Goal: Contribute content: Contribute content

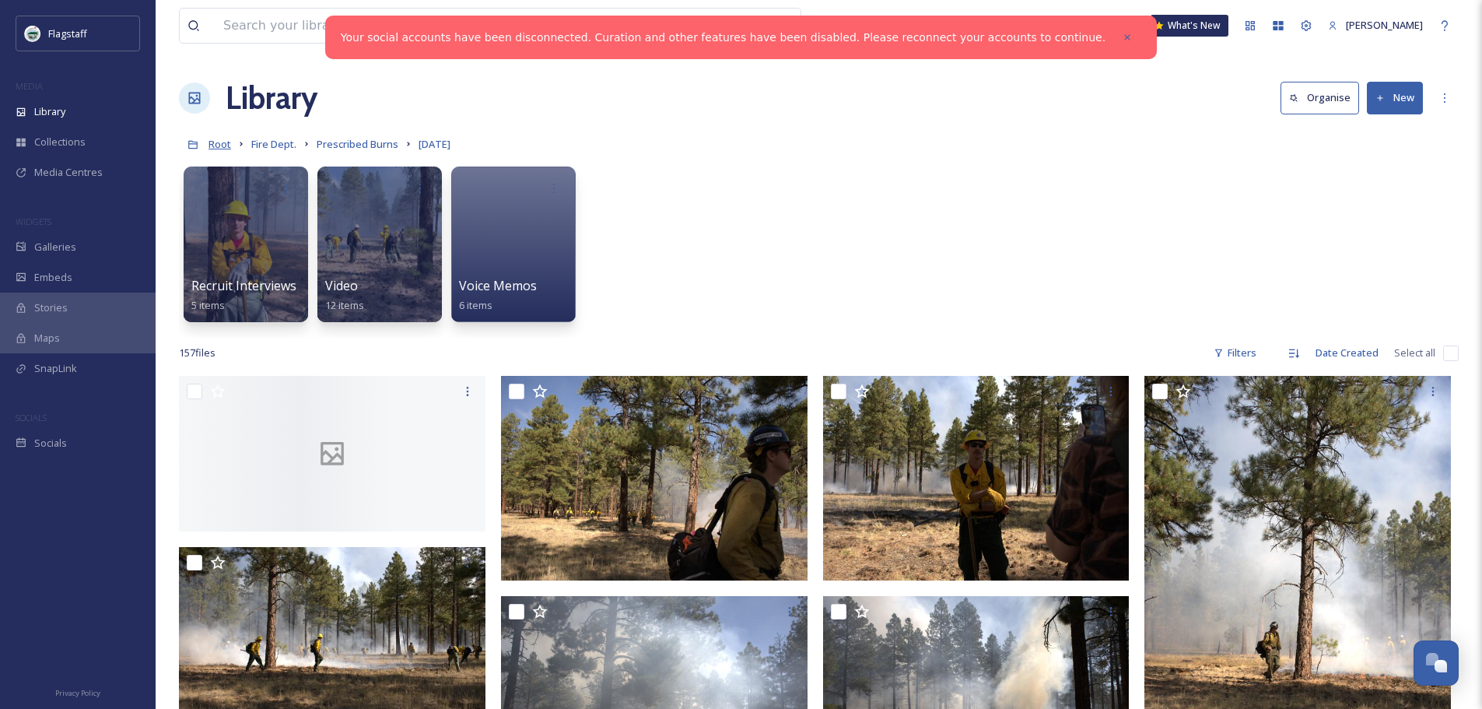
click at [228, 143] on span "Root" at bounding box center [220, 144] width 23 height 14
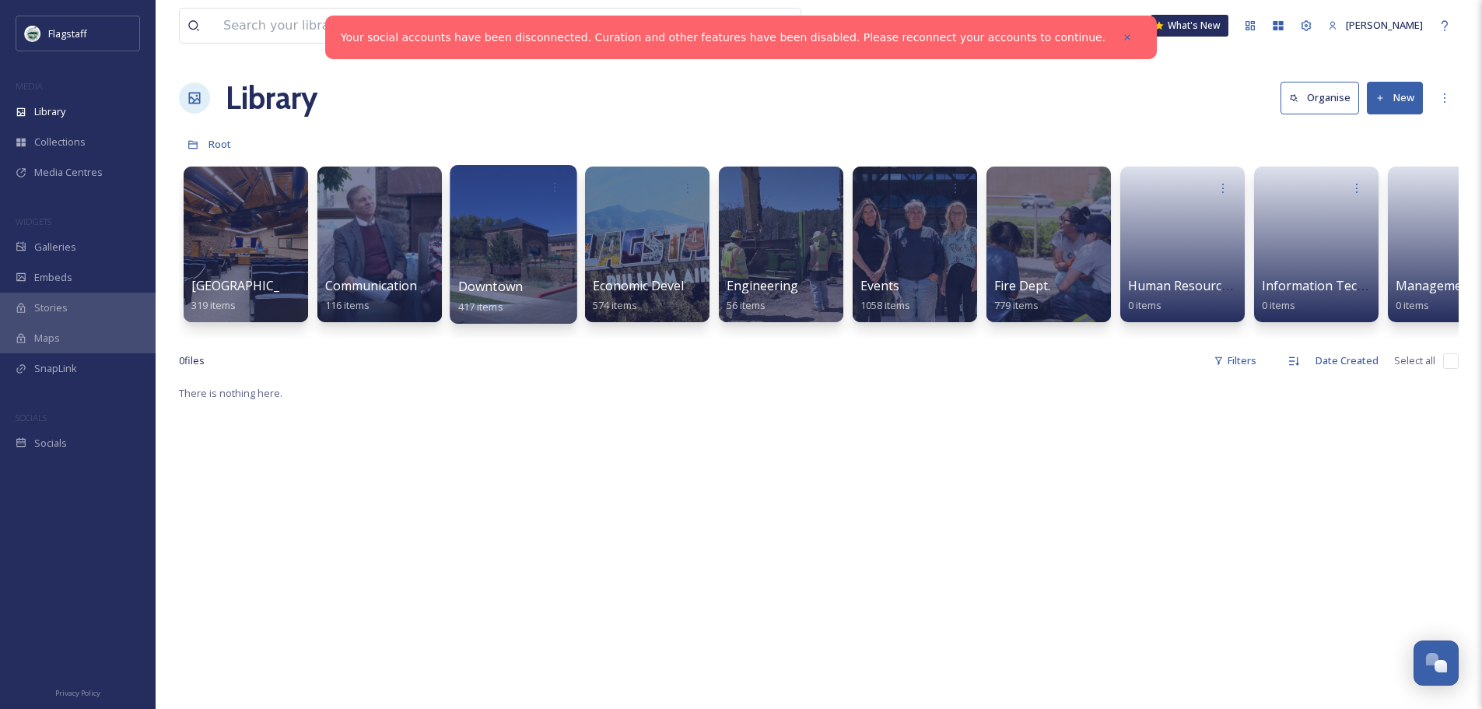
click at [526, 226] on div at bounding box center [513, 244] width 127 height 159
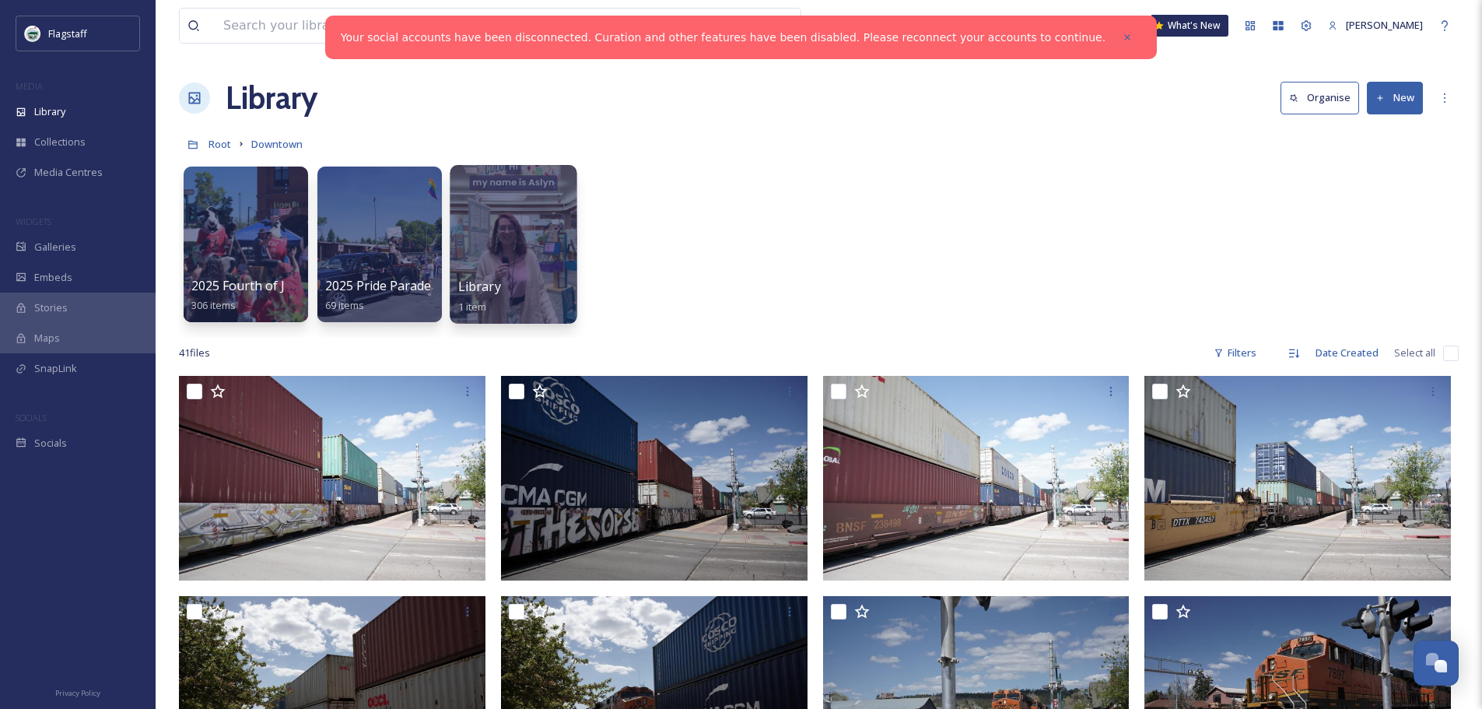
click at [527, 224] on div at bounding box center [513, 244] width 127 height 159
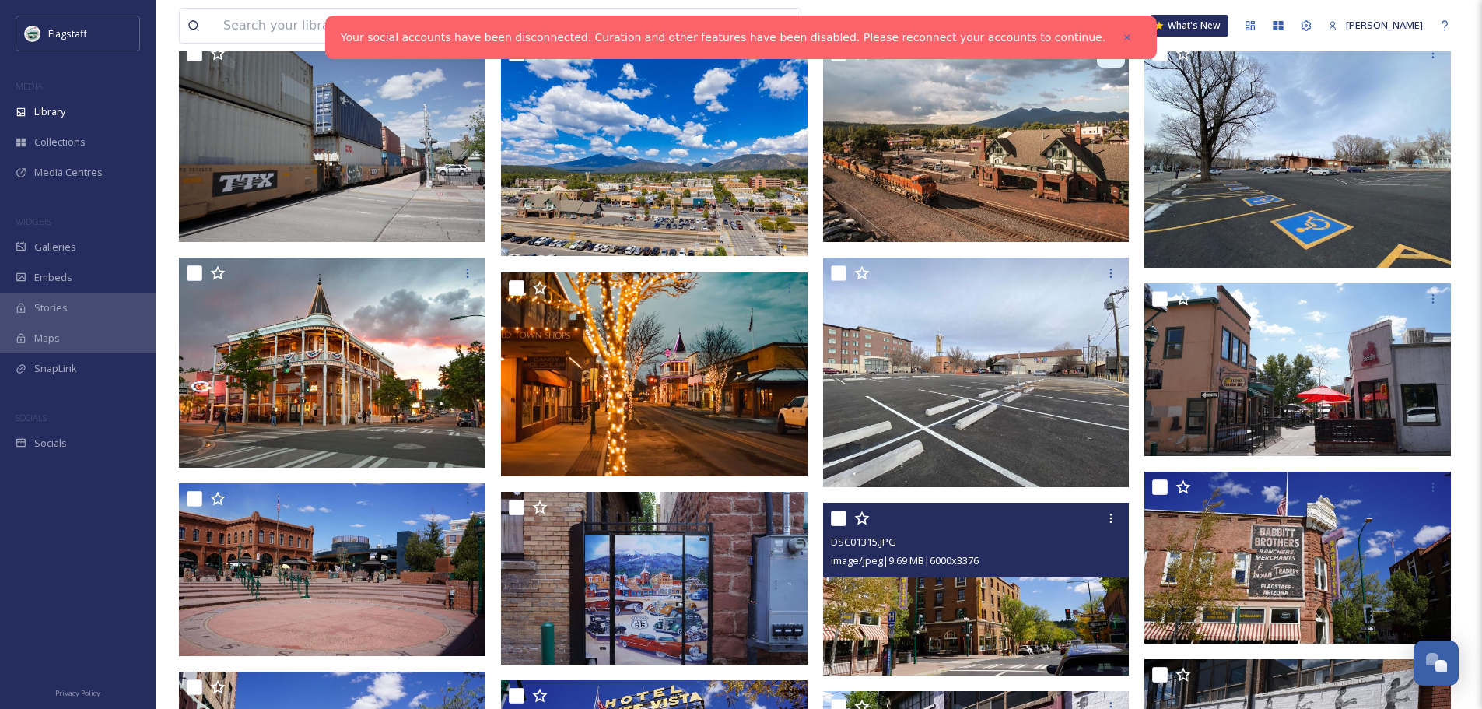
scroll to position [467, 0]
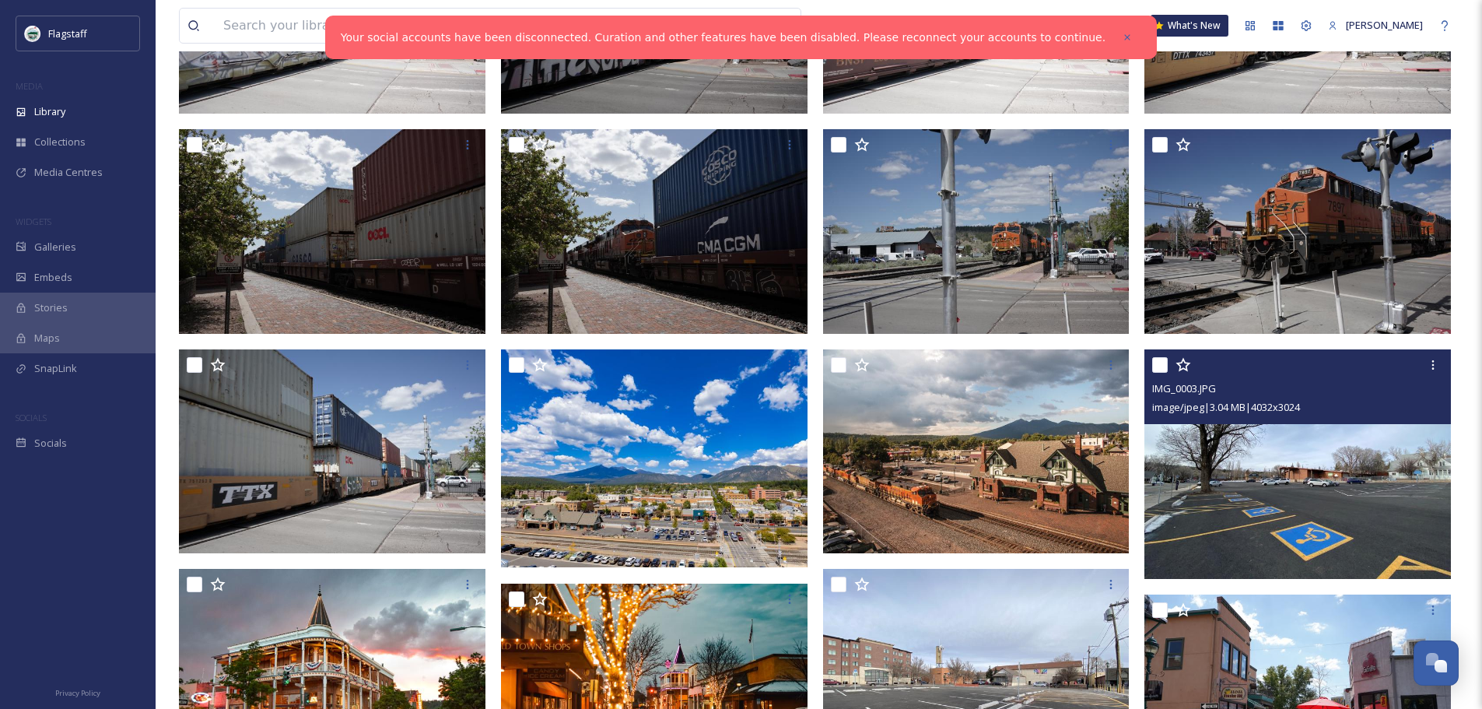
click at [1290, 499] on img at bounding box center [1298, 464] width 307 height 230
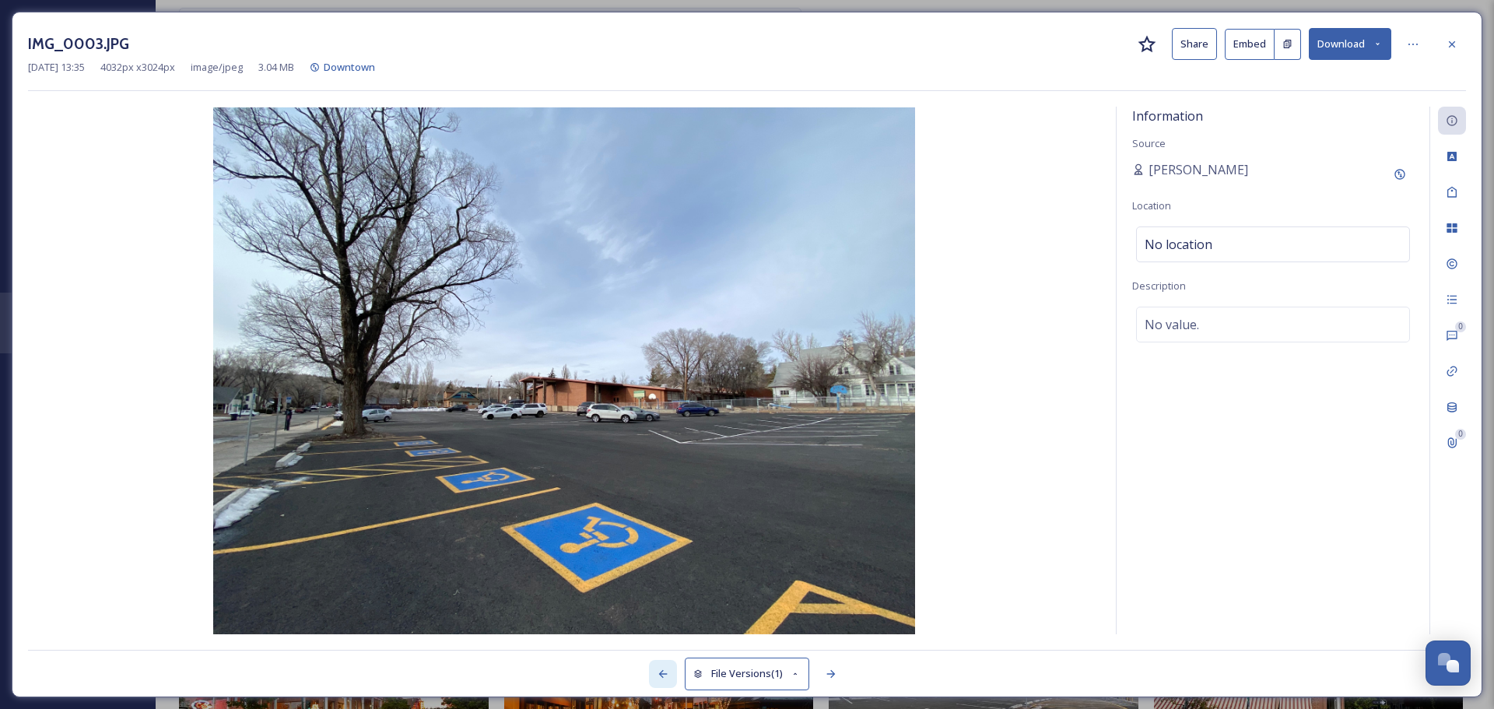
click at [656, 665] on div at bounding box center [663, 674] width 28 height 28
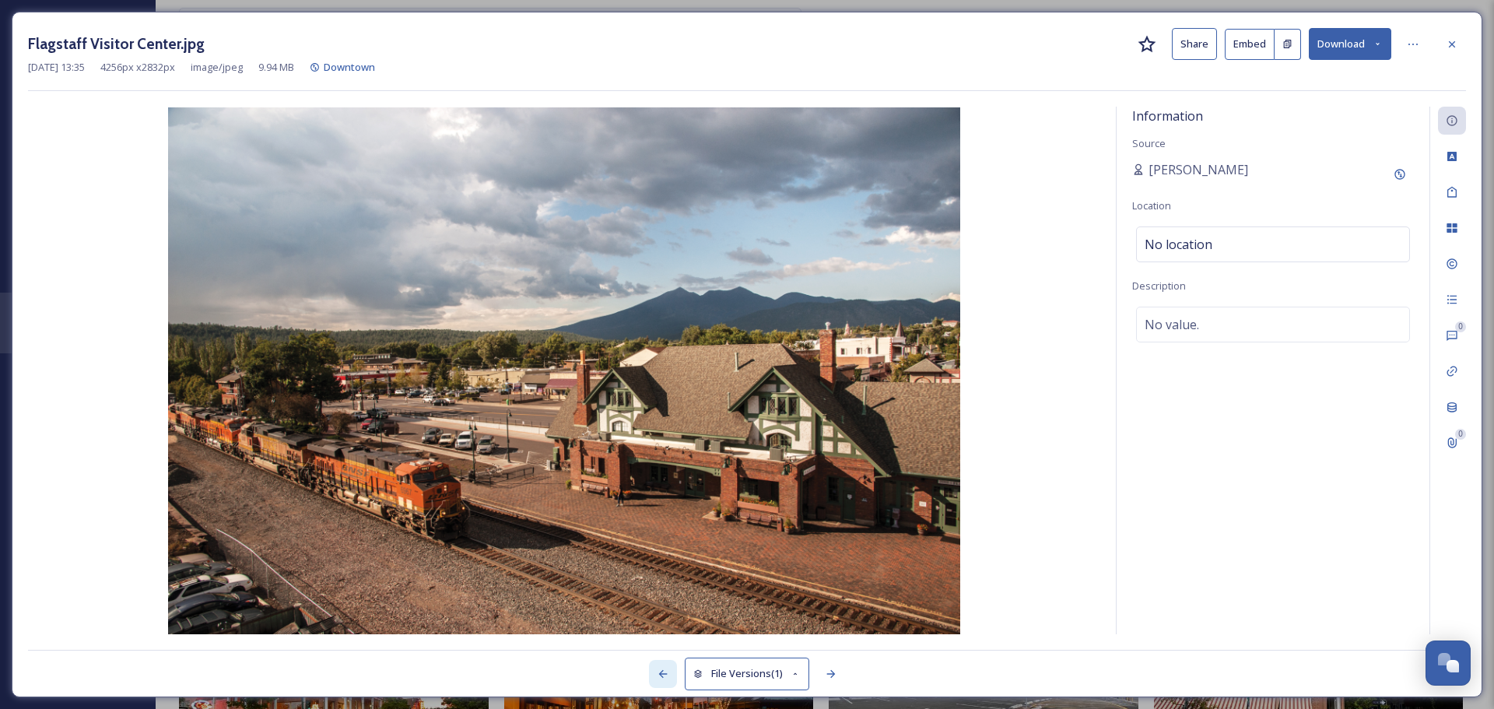
click at [656, 665] on div at bounding box center [663, 674] width 28 height 28
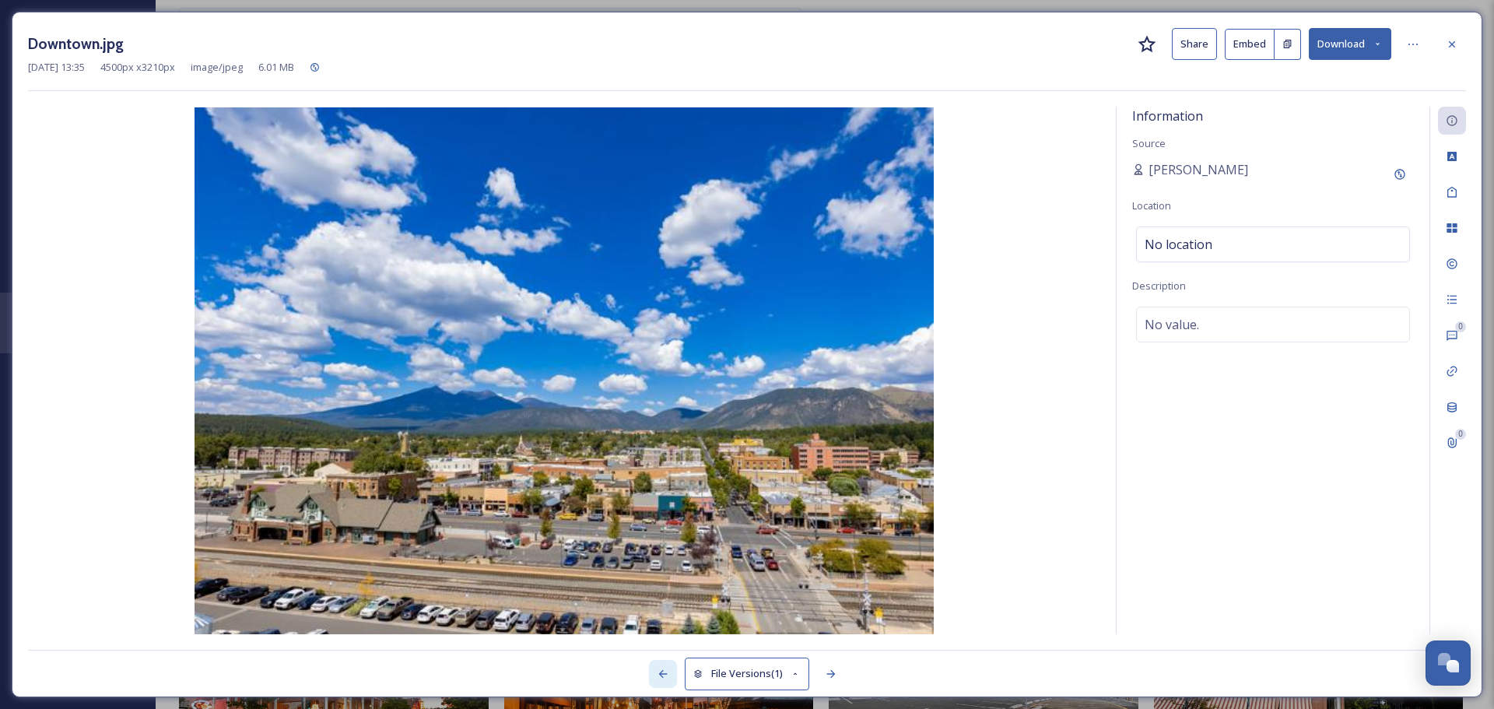
click at [656, 665] on div at bounding box center [663, 674] width 28 height 28
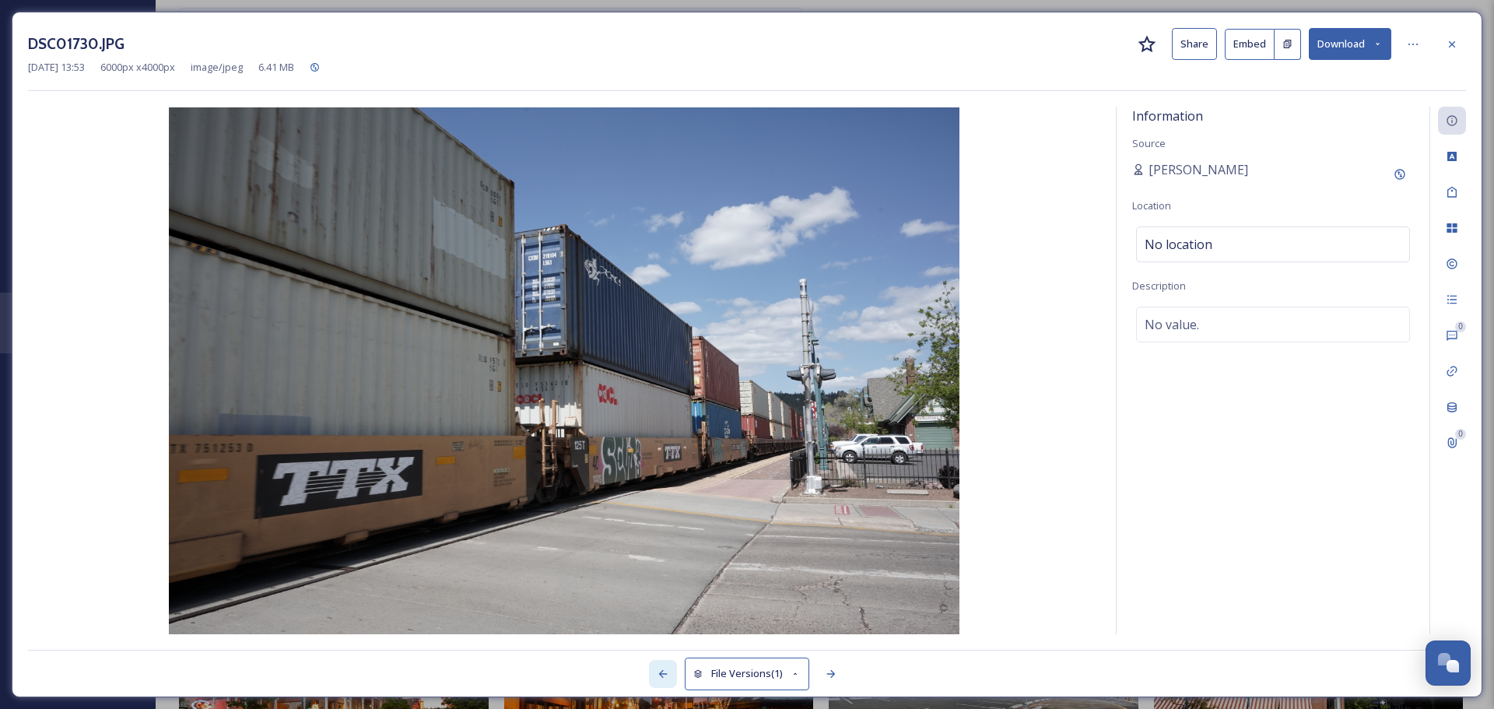
click at [656, 665] on div at bounding box center [663, 674] width 28 height 28
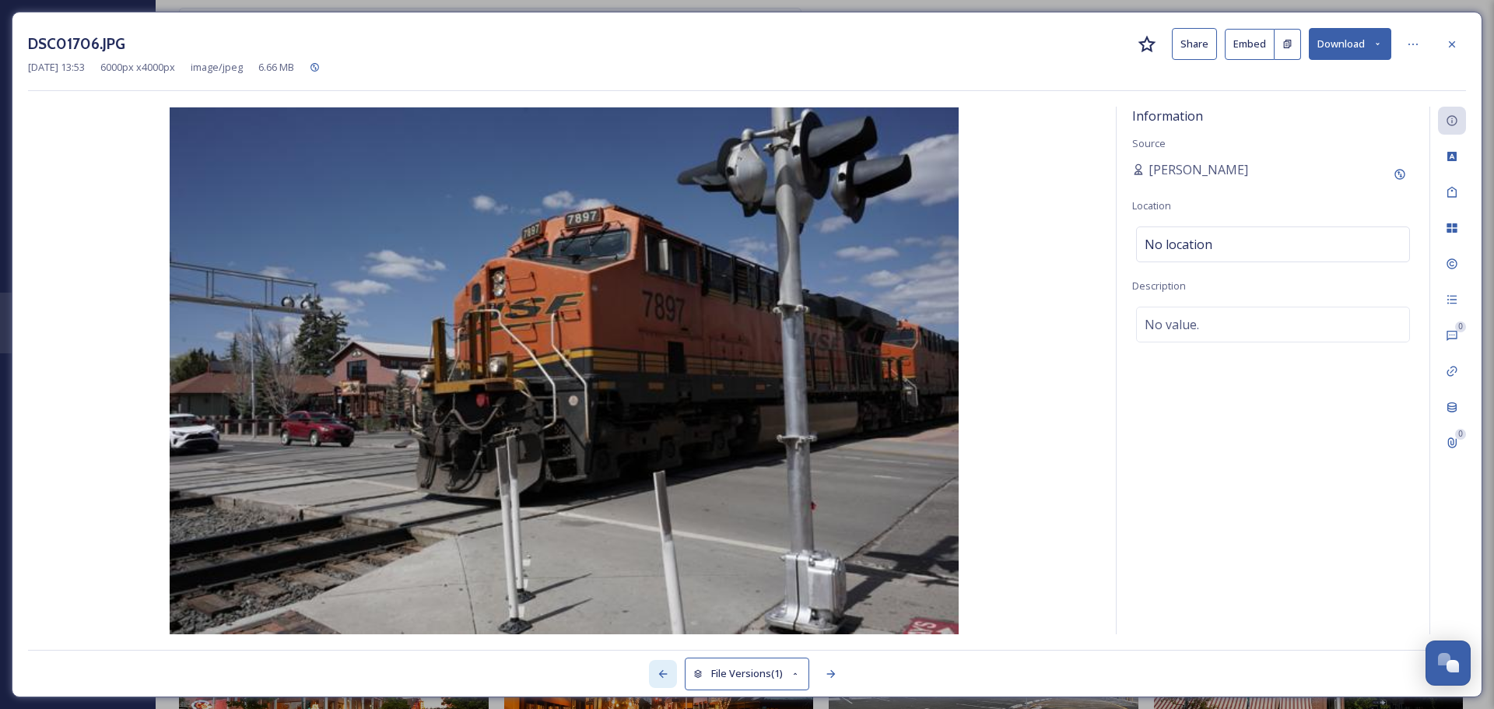
click at [656, 665] on div at bounding box center [663, 674] width 28 height 28
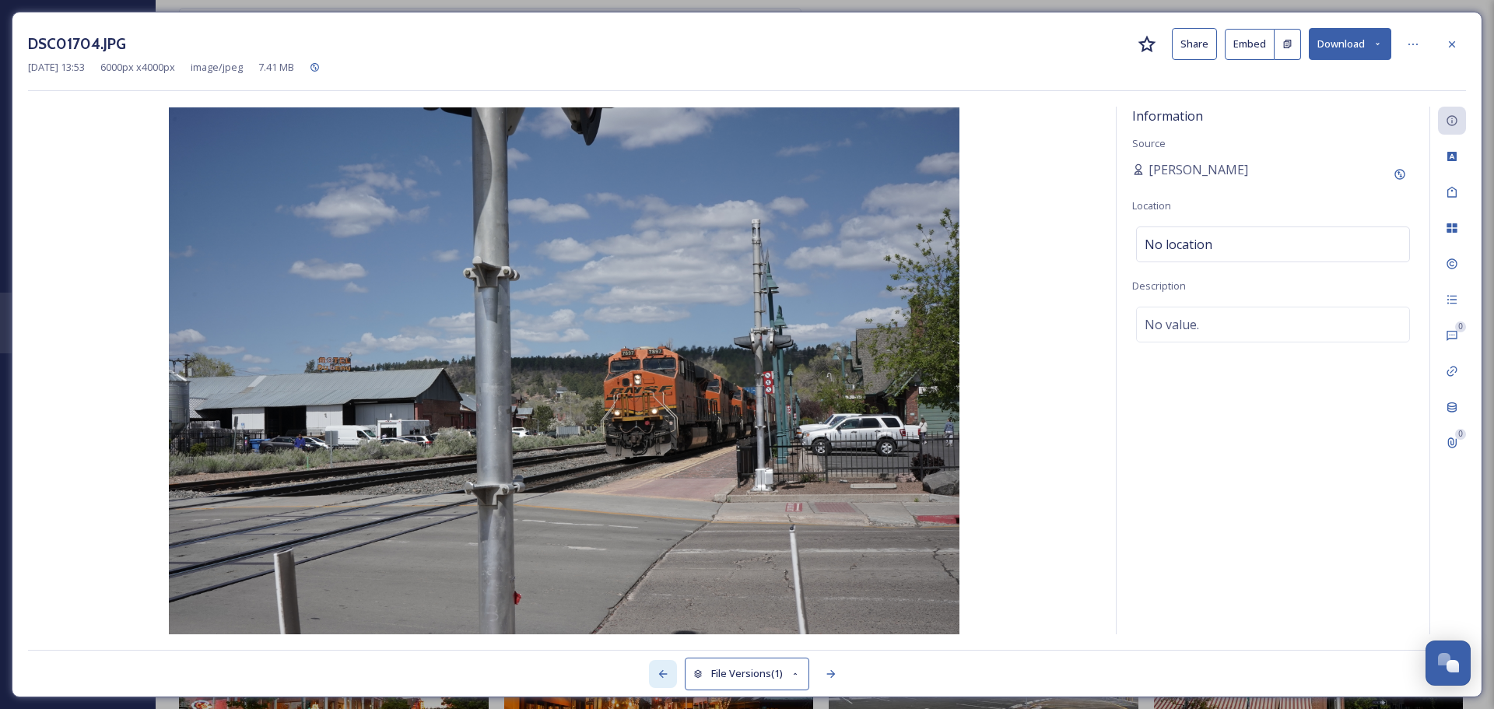
click at [656, 665] on div at bounding box center [663, 674] width 28 height 28
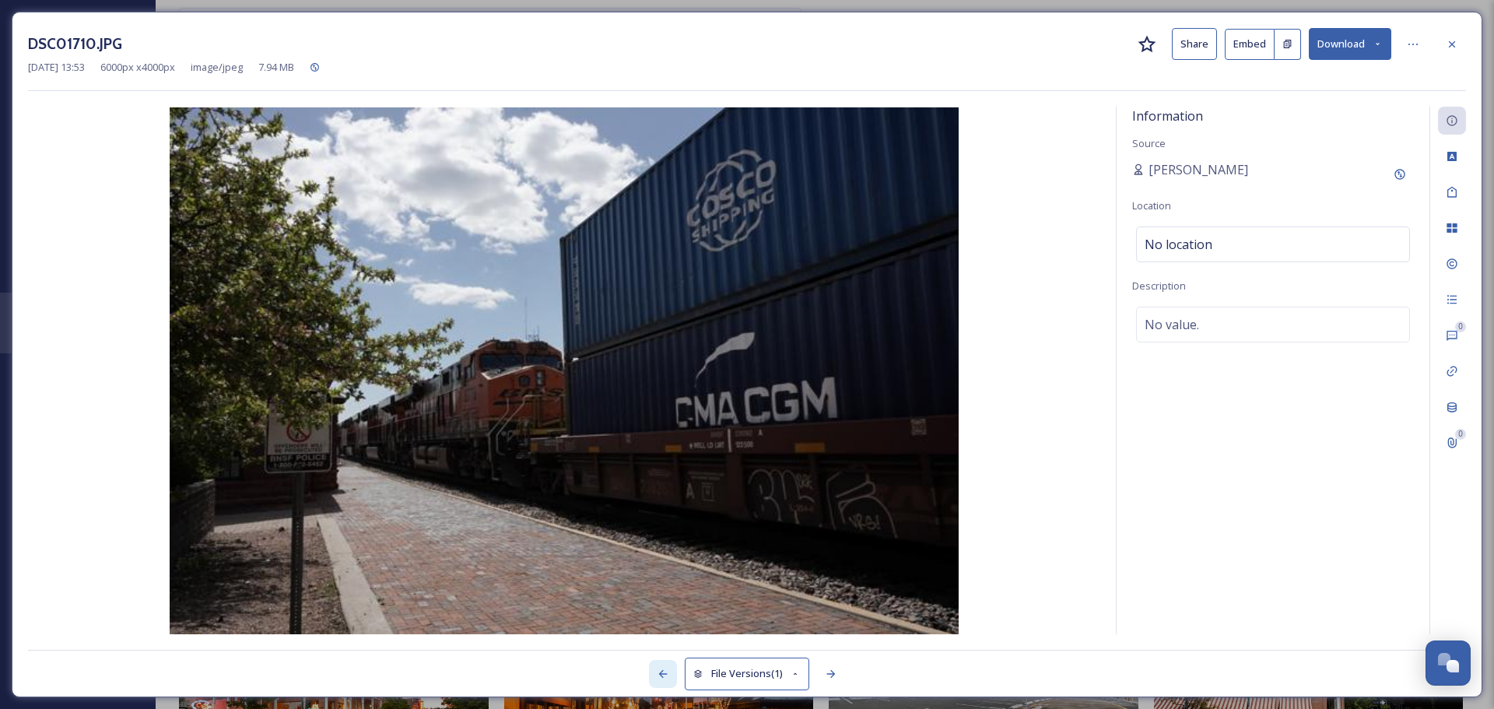
click at [656, 665] on div at bounding box center [663, 674] width 28 height 28
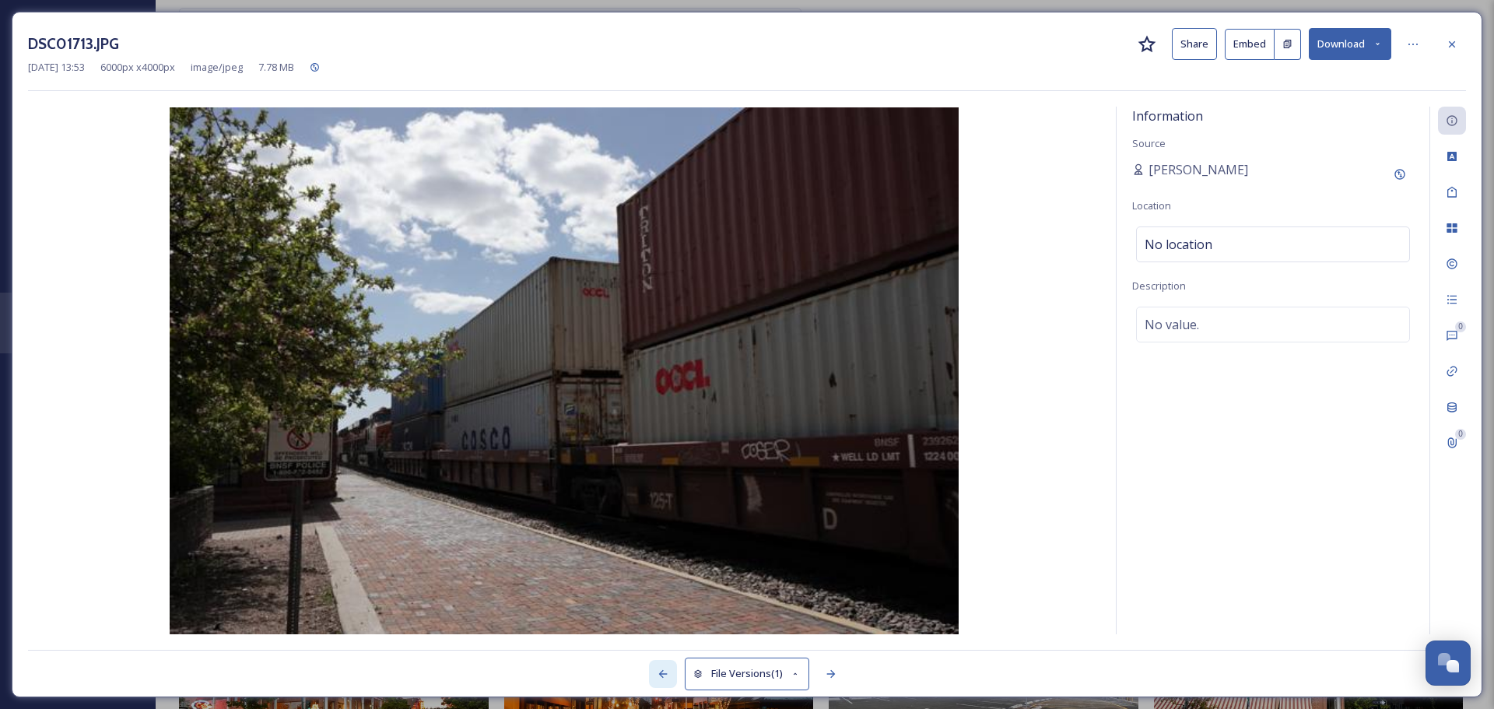
click at [656, 665] on div at bounding box center [663, 674] width 28 height 28
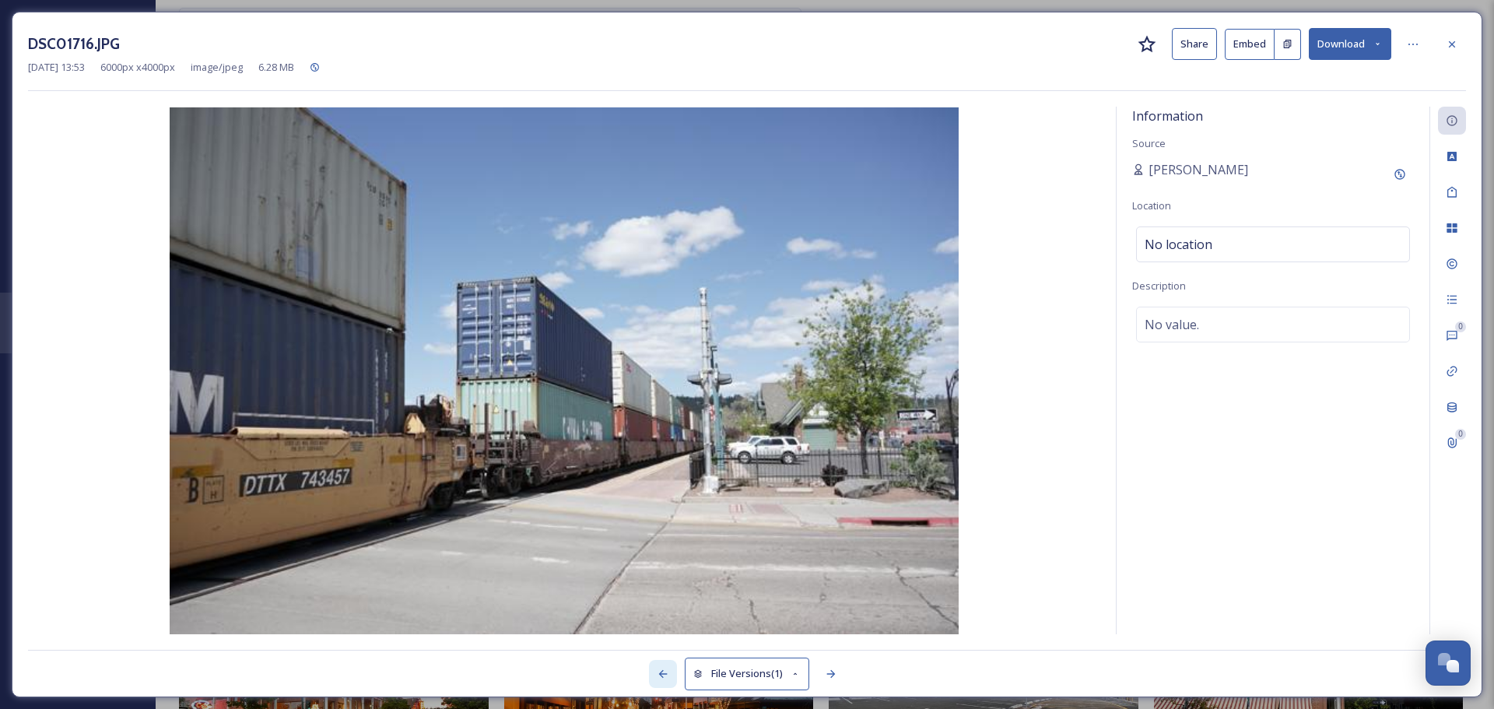
click at [656, 665] on div at bounding box center [663, 674] width 28 height 28
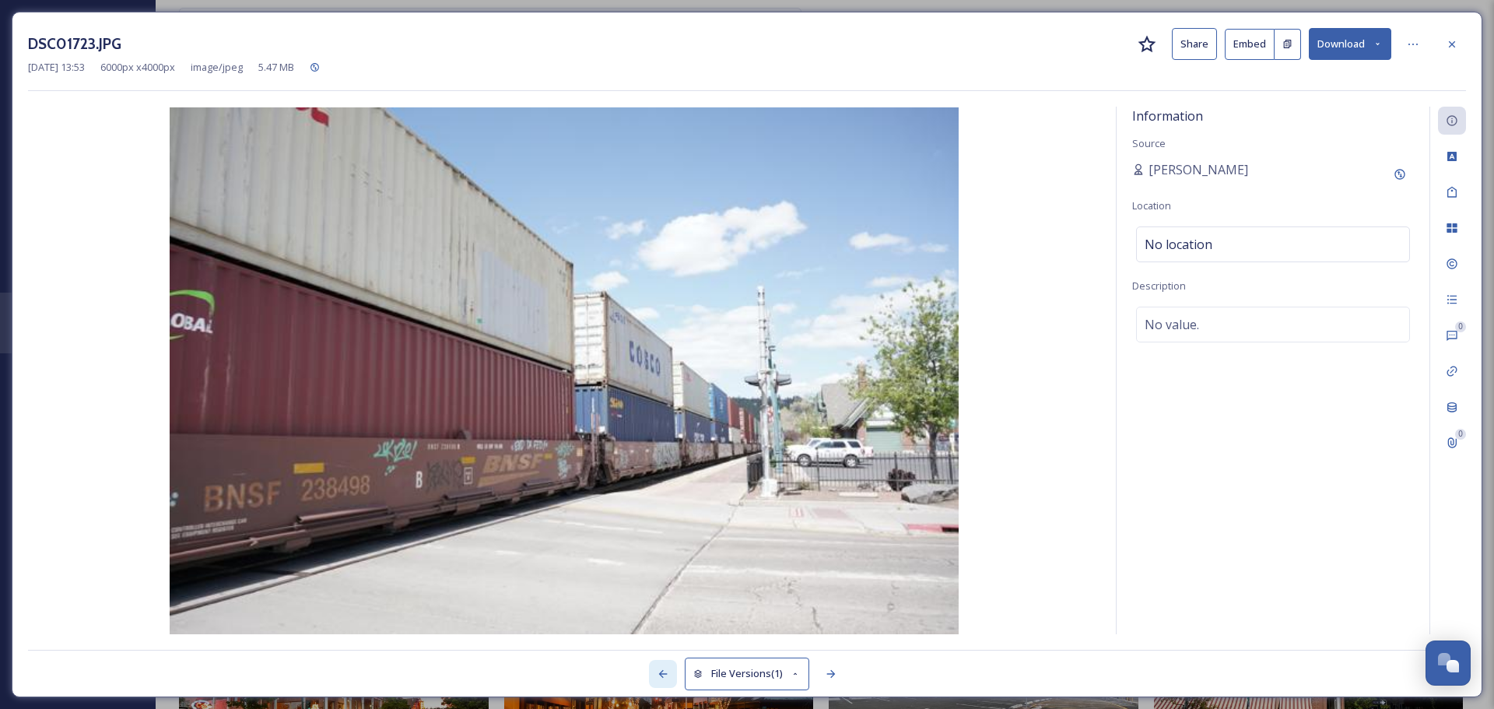
click at [656, 665] on div at bounding box center [663, 674] width 28 height 28
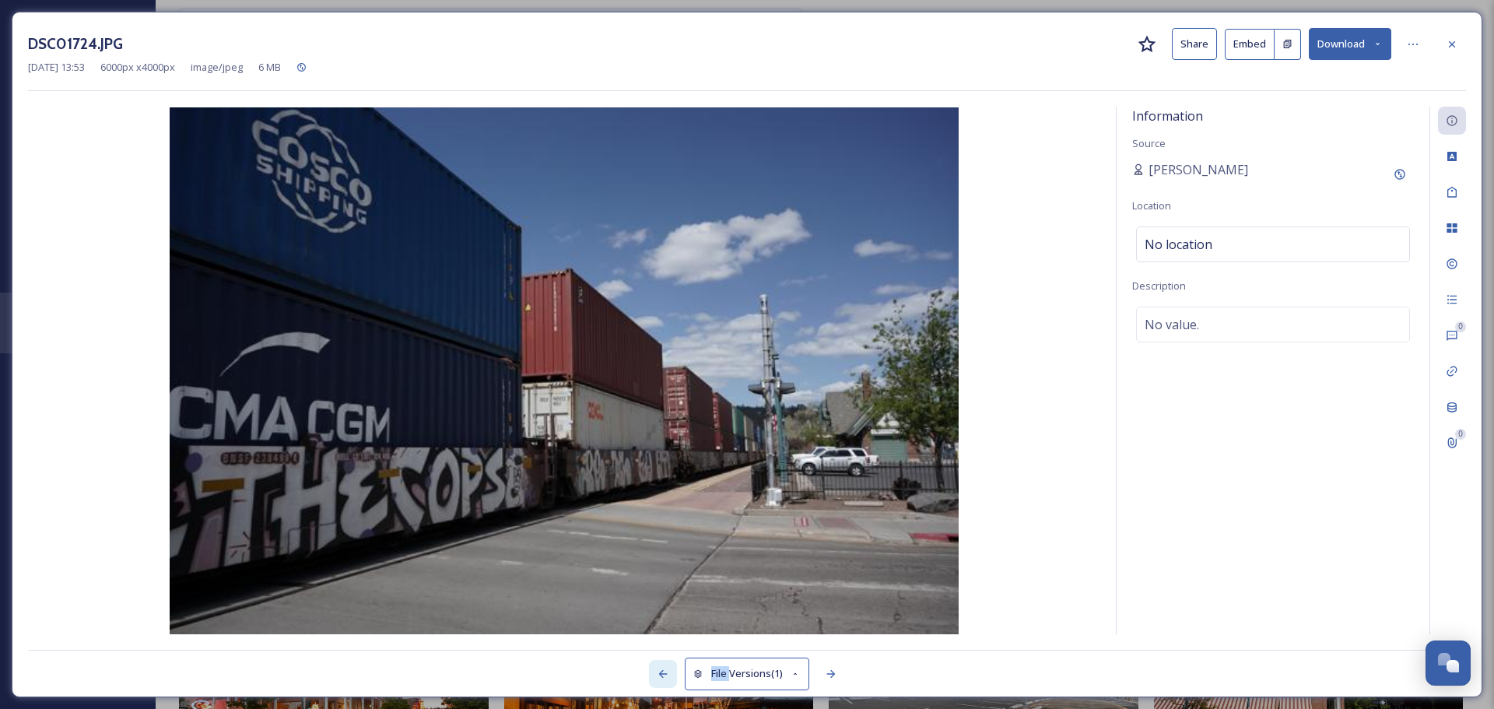
click at [656, 665] on div at bounding box center [663, 674] width 28 height 28
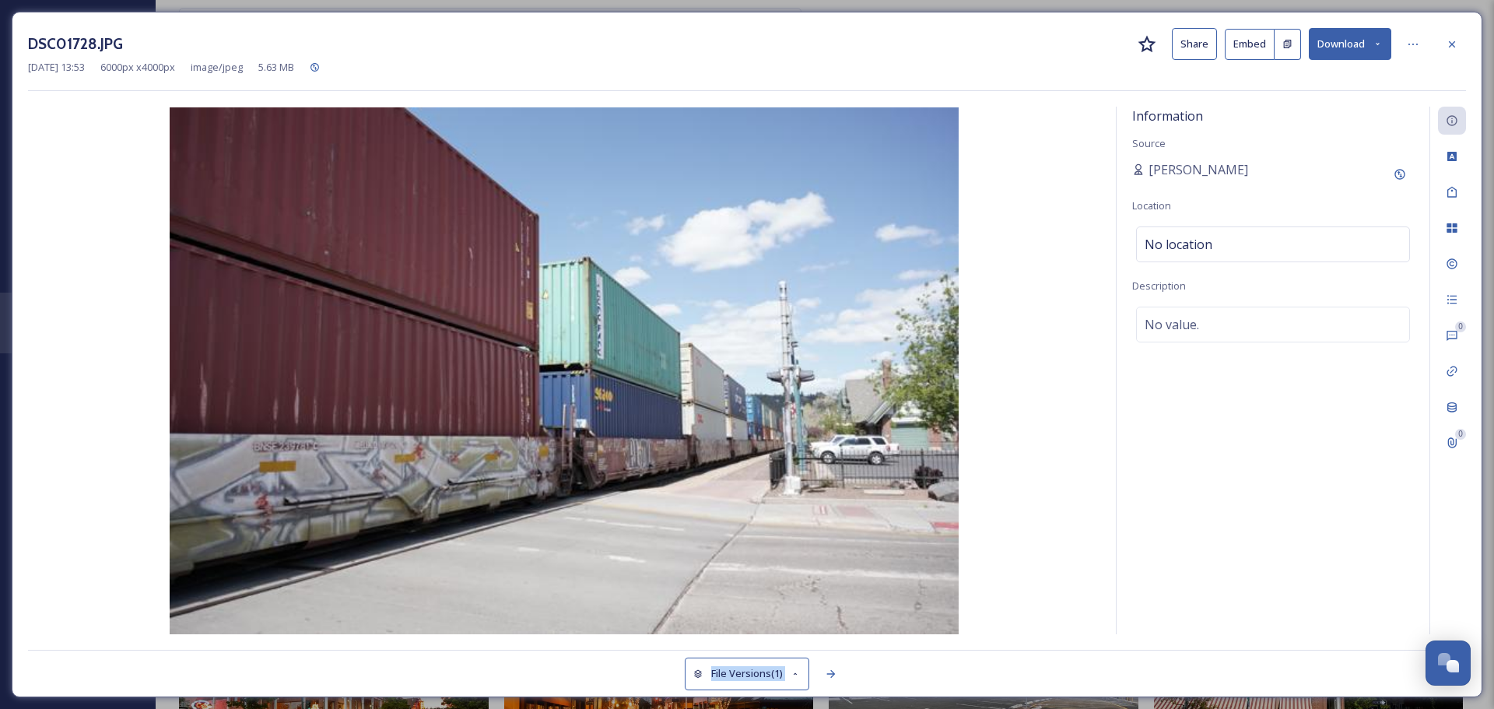
click at [656, 665] on div "File Versions (1)" at bounding box center [747, 665] width 1438 height 31
click at [1447, 42] on icon at bounding box center [1452, 44] width 12 height 12
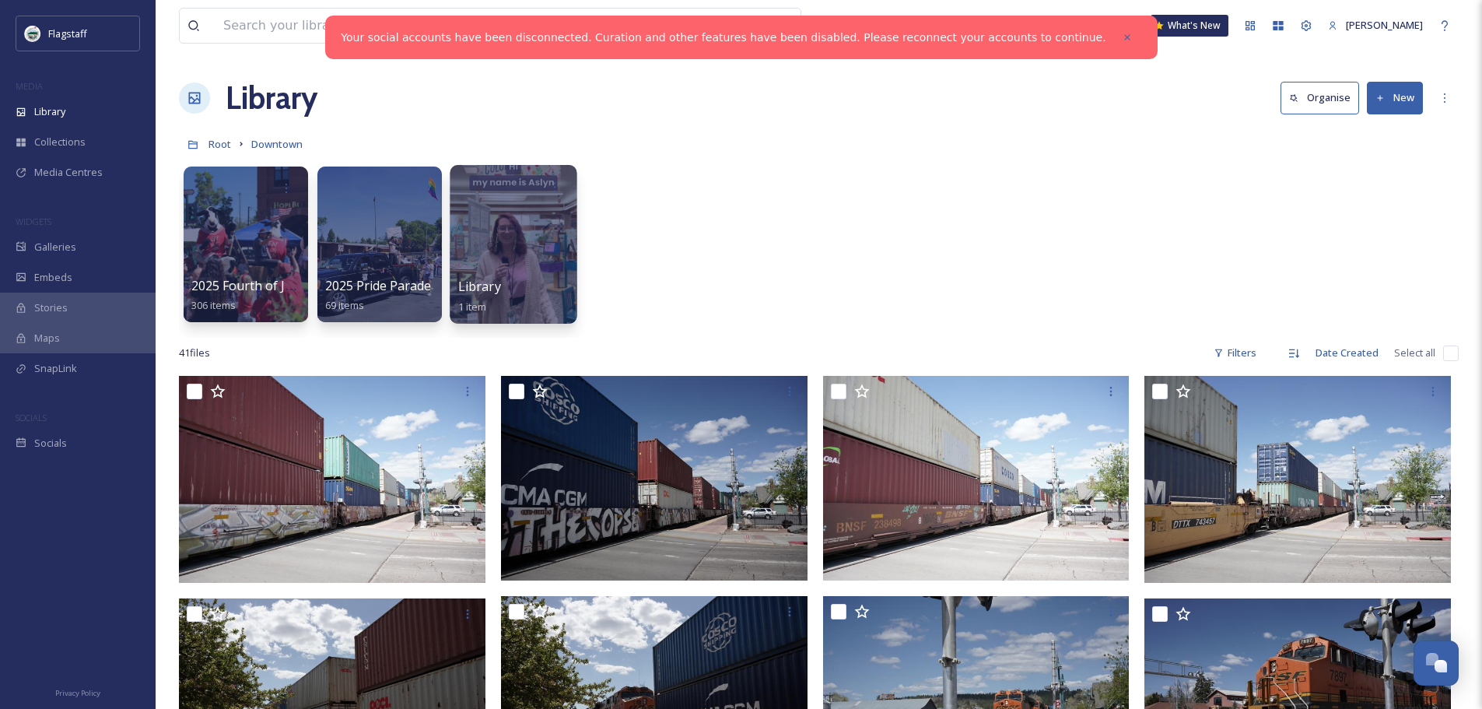
click at [518, 218] on div at bounding box center [513, 244] width 127 height 159
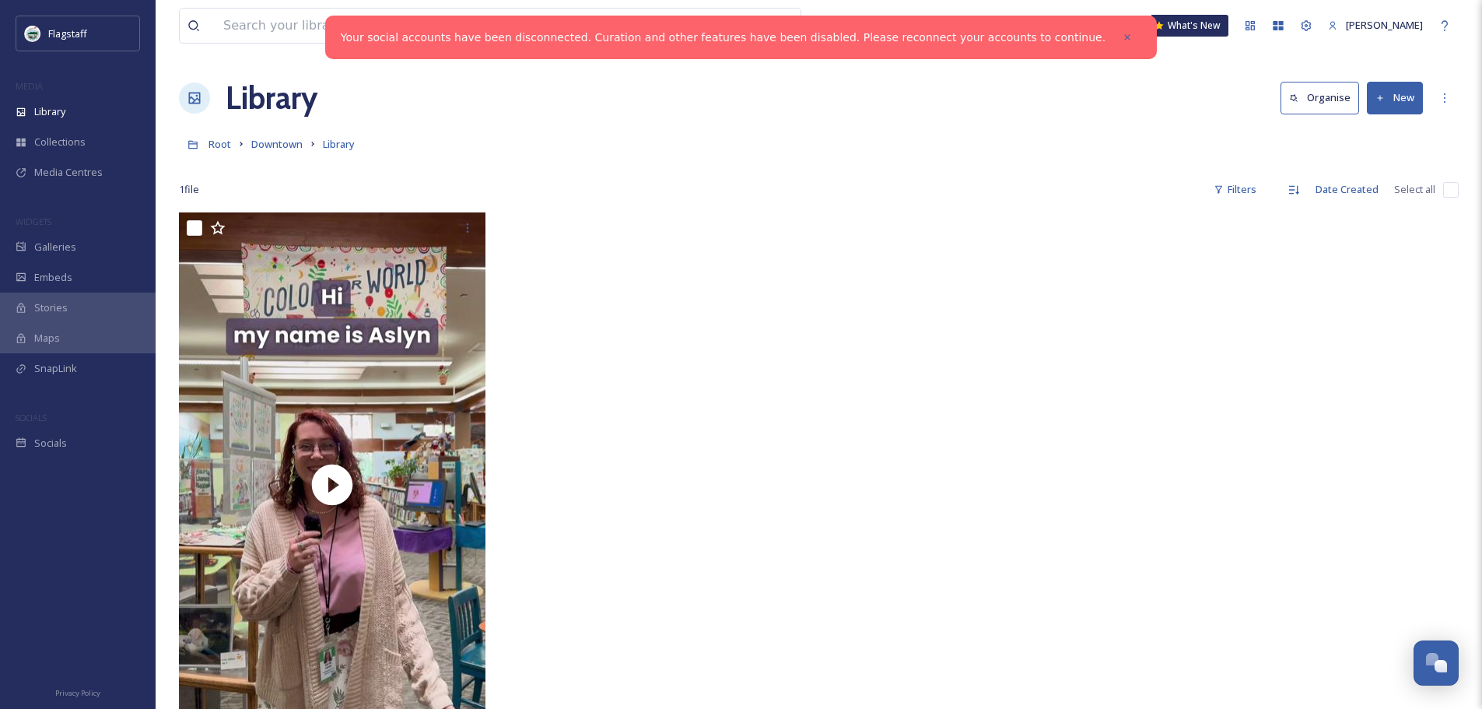
click at [1387, 93] on button "New" at bounding box center [1395, 98] width 56 height 32
click at [1380, 195] on span "Folder" at bounding box center [1377, 195] width 30 height 15
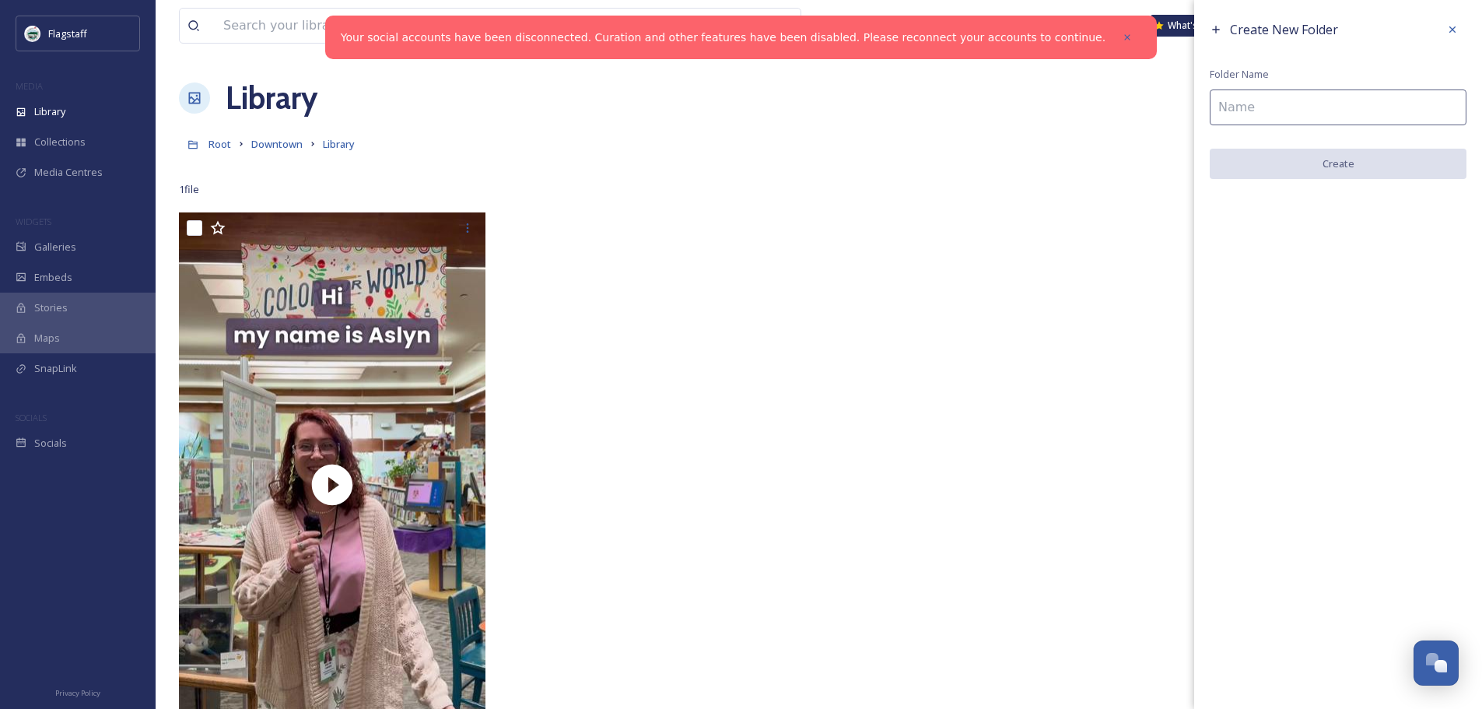
click at [1291, 109] on input at bounding box center [1338, 107] width 257 height 36
type input "Walk-In [DATE]"
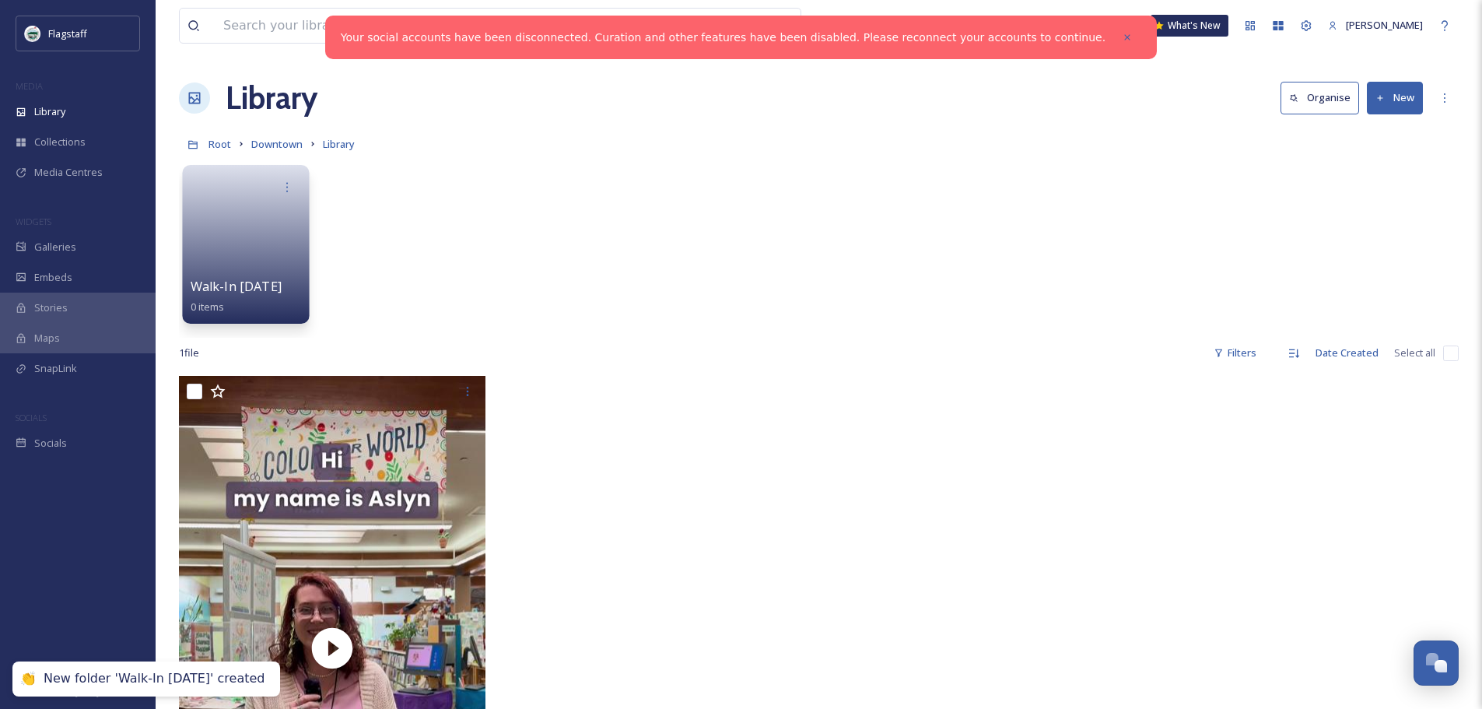
click at [253, 233] on link at bounding box center [246, 239] width 111 height 75
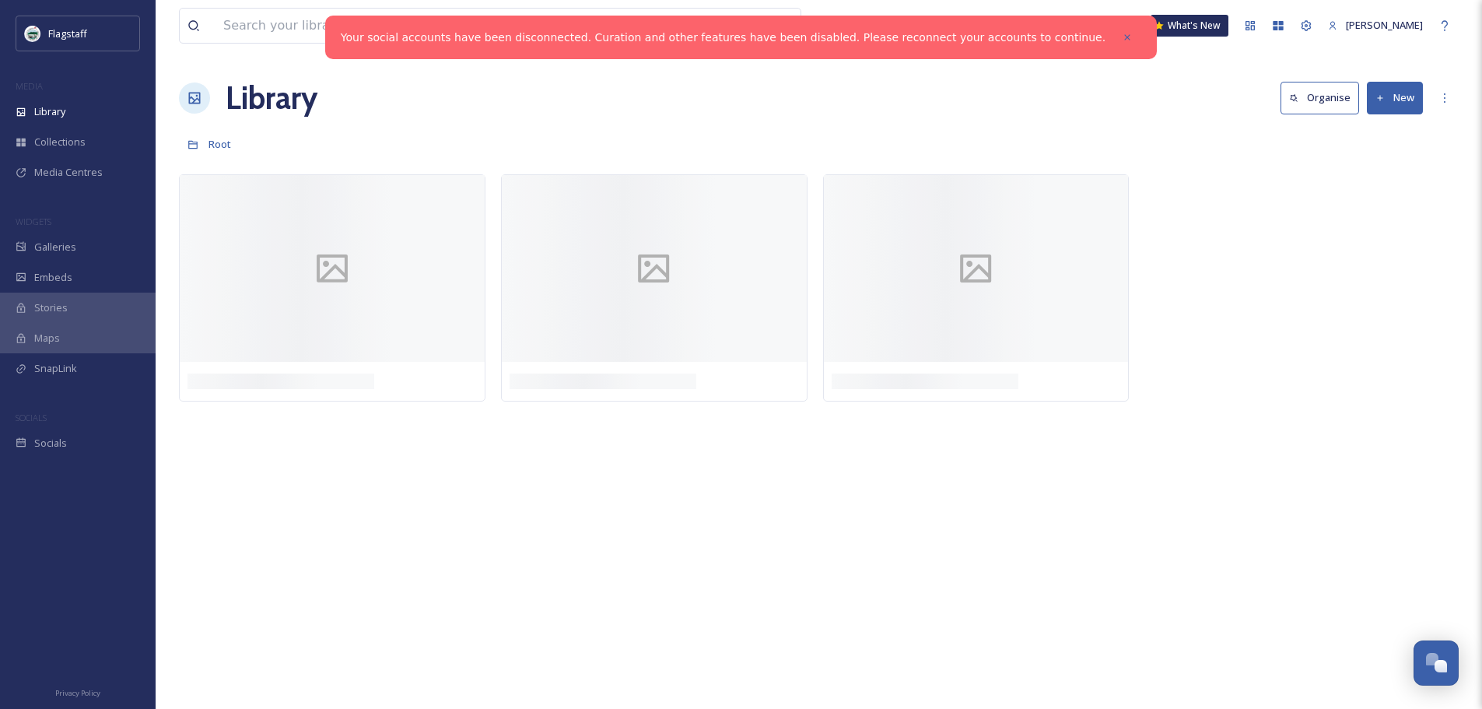
click at [1408, 104] on button "New" at bounding box center [1395, 98] width 56 height 32
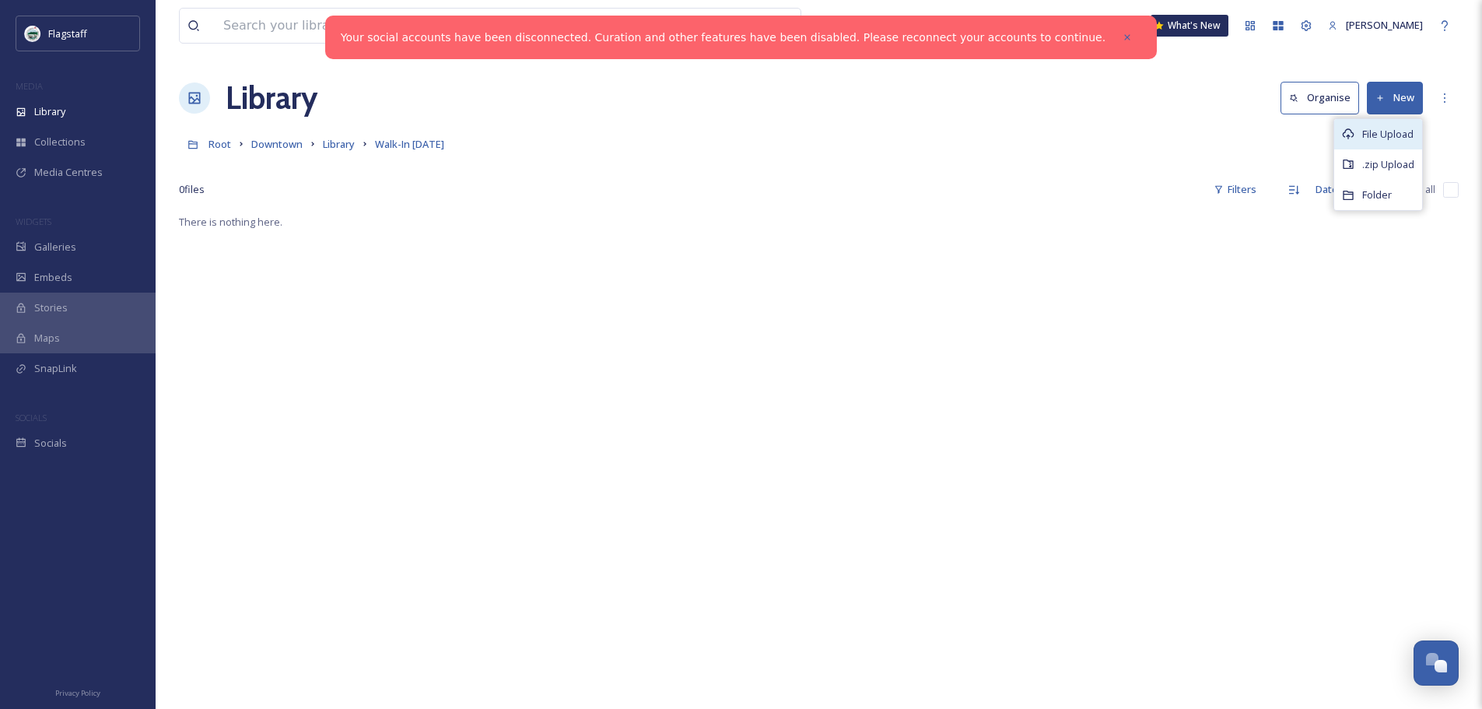
click at [1408, 128] on span "File Upload" at bounding box center [1387, 134] width 51 height 15
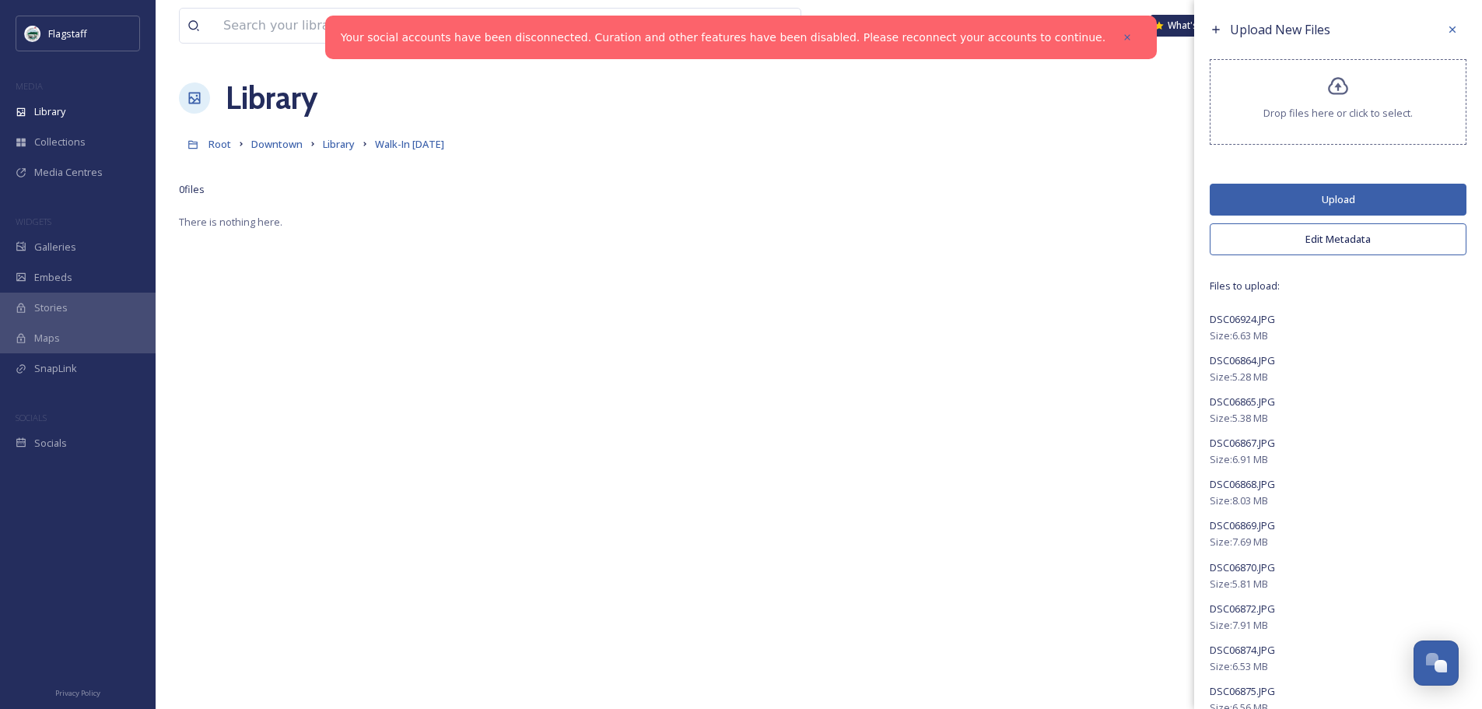
click at [1341, 240] on button "Edit Metadata" at bounding box center [1338, 239] width 257 height 32
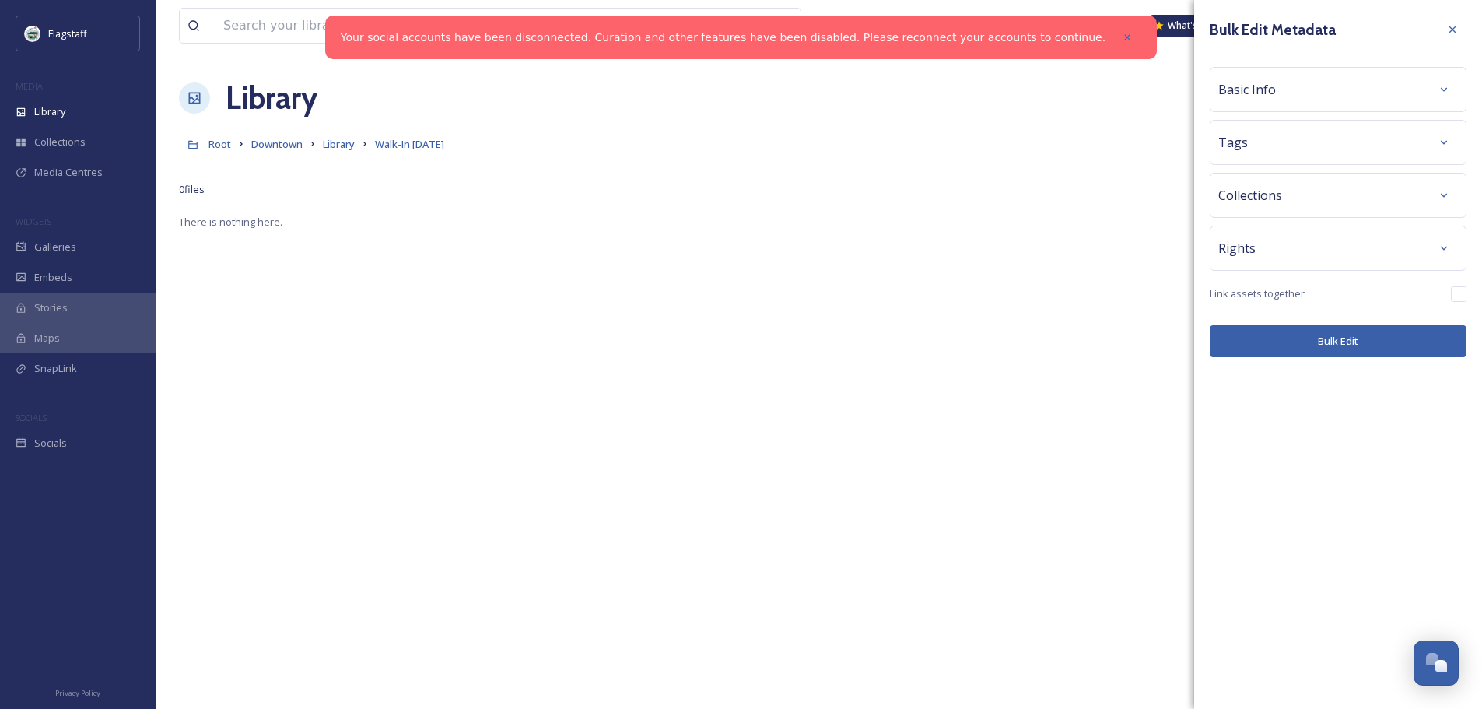
click at [1315, 160] on div "Tags" at bounding box center [1338, 142] width 257 height 45
click at [1308, 135] on div "Tags" at bounding box center [1339, 142] width 240 height 28
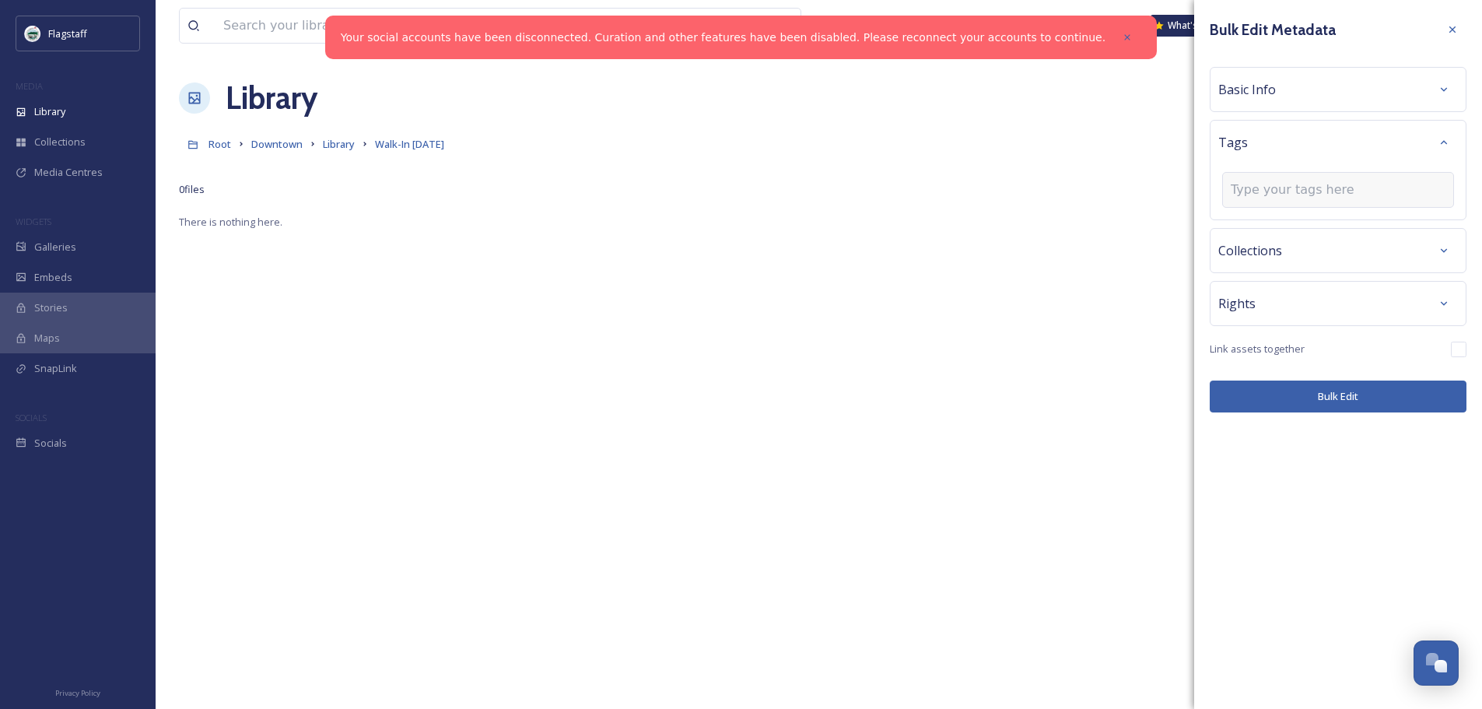
click at [1303, 178] on div at bounding box center [1338, 190] width 232 height 36
drag, startPoint x: 1303, startPoint y: 178, endPoint x: 1303, endPoint y: 190, distance: 11.7
click at [1303, 190] on div at bounding box center [1338, 190] width 232 height 36
click at [1303, 190] on input at bounding box center [1309, 190] width 156 height 19
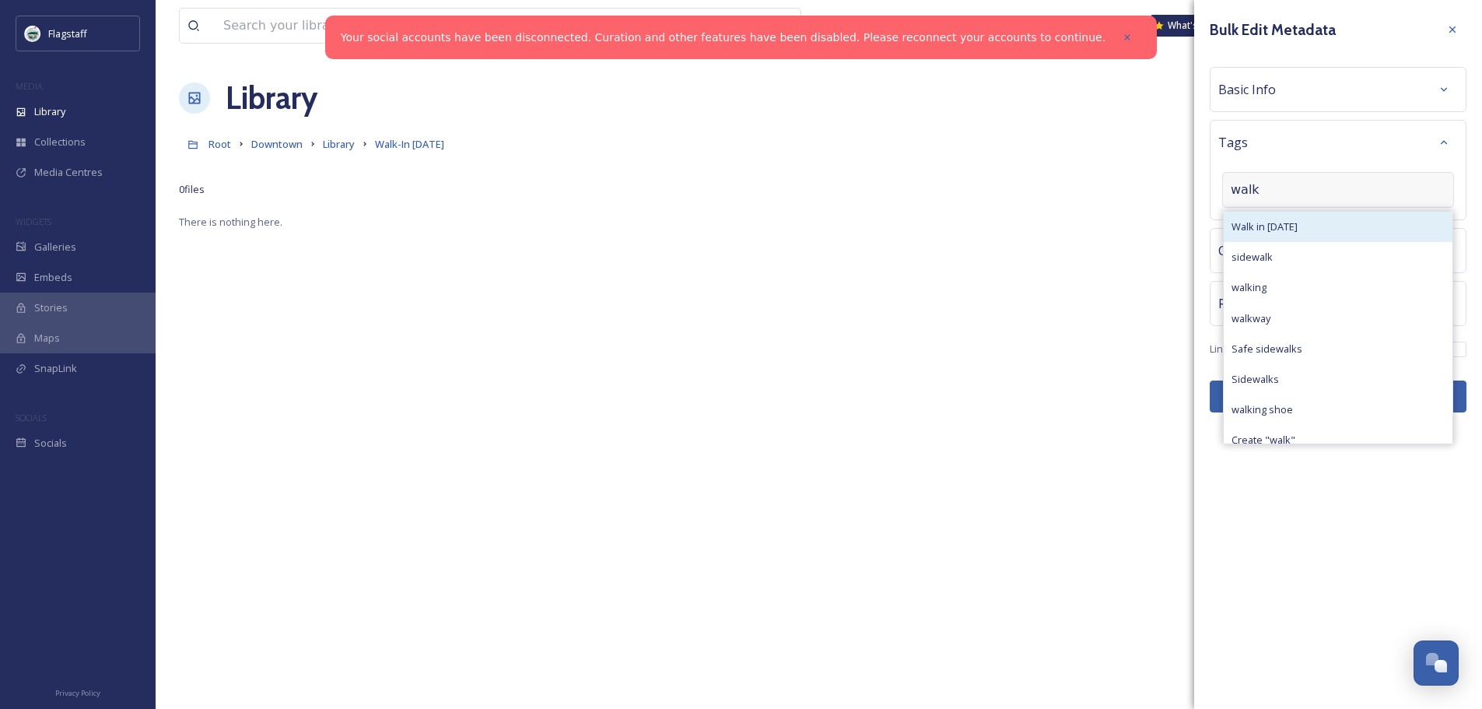
type input "walk"
click at [1297, 229] on span "Walk in [DATE]" at bounding box center [1265, 226] width 66 height 15
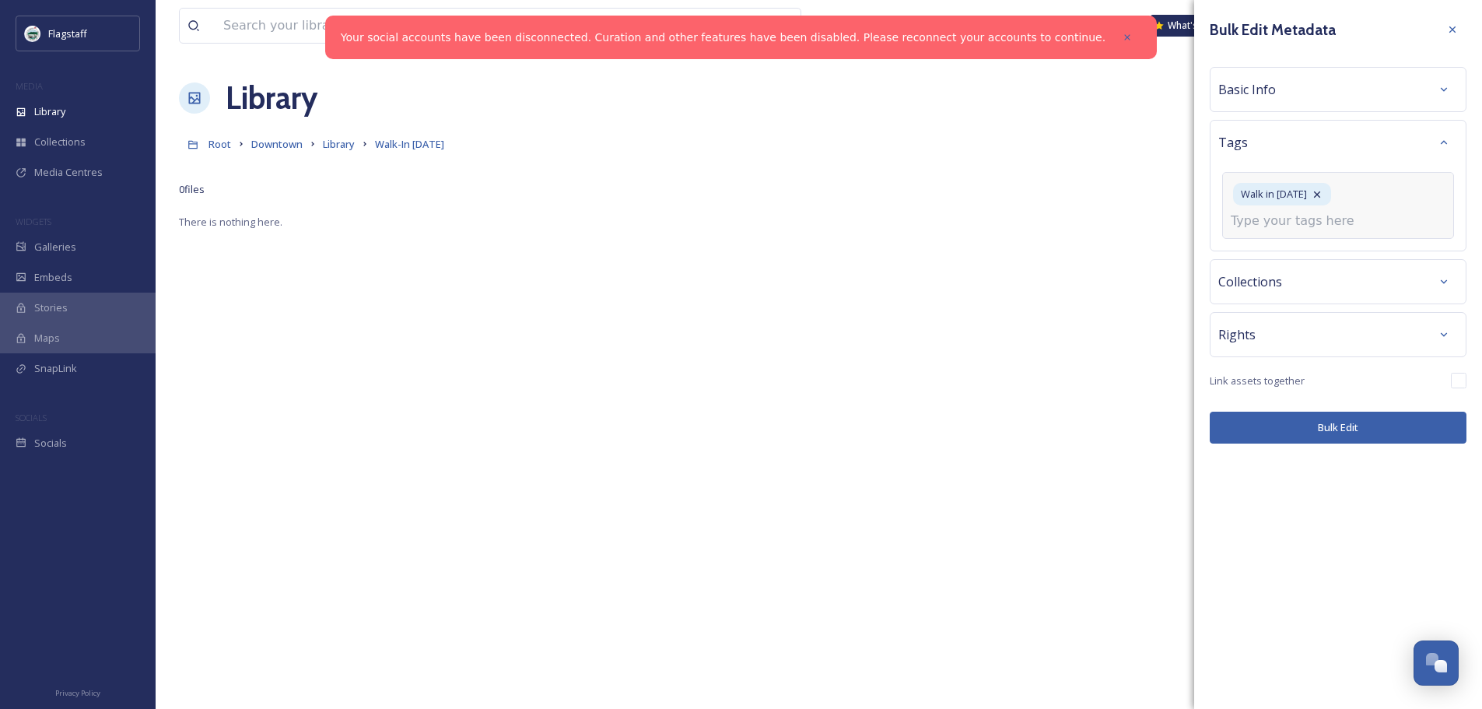
click at [1288, 222] on input at bounding box center [1309, 221] width 156 height 19
type input "libr"
click at [1286, 282] on div "Library" at bounding box center [1338, 288] width 229 height 30
click at [1282, 221] on input at bounding box center [1309, 221] width 156 height 19
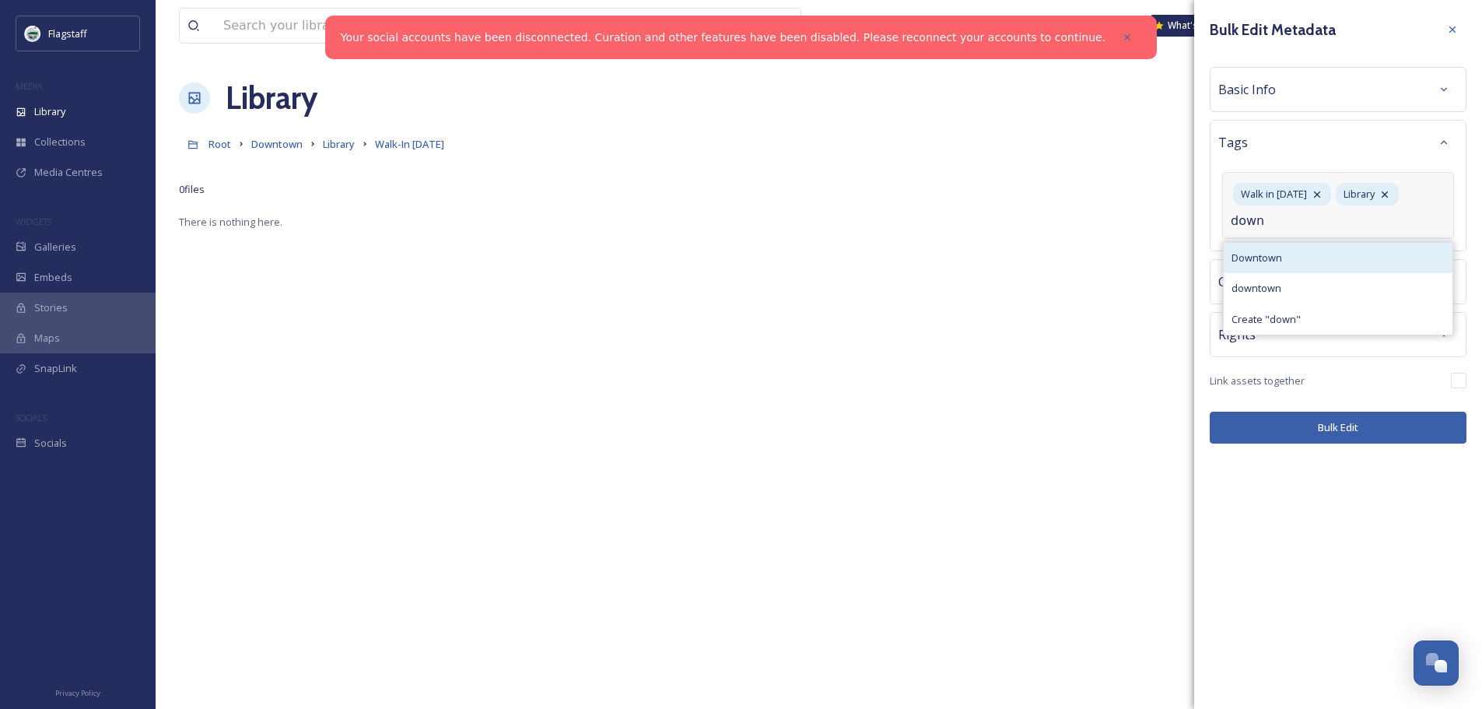
type input "down"
click at [1282, 248] on div "Downtown" at bounding box center [1338, 258] width 229 height 30
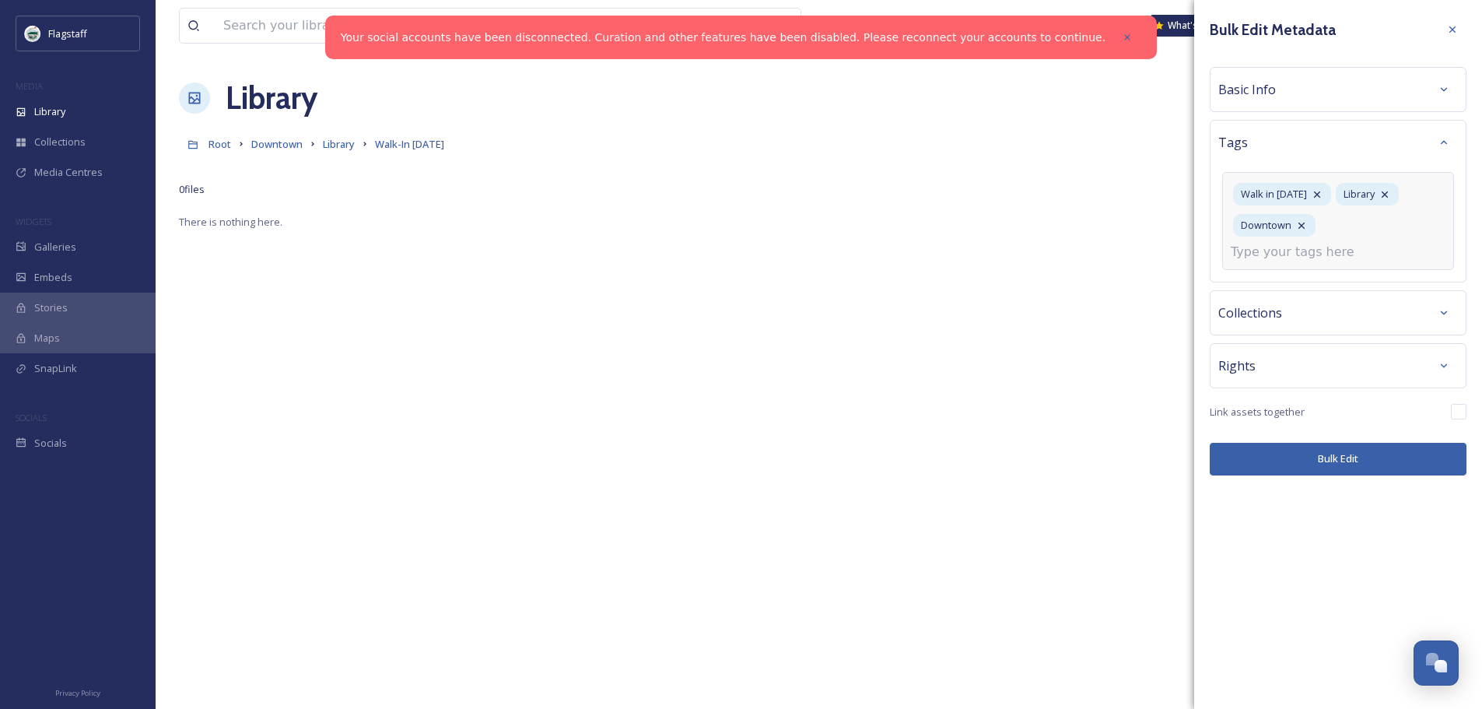
click at [1278, 254] on input at bounding box center [1309, 252] width 156 height 19
type input "recrui"
click at [1258, 279] on div "recruitment" at bounding box center [1338, 289] width 229 height 30
click at [1291, 247] on input at bounding box center [1309, 252] width 156 height 19
type input "HR"
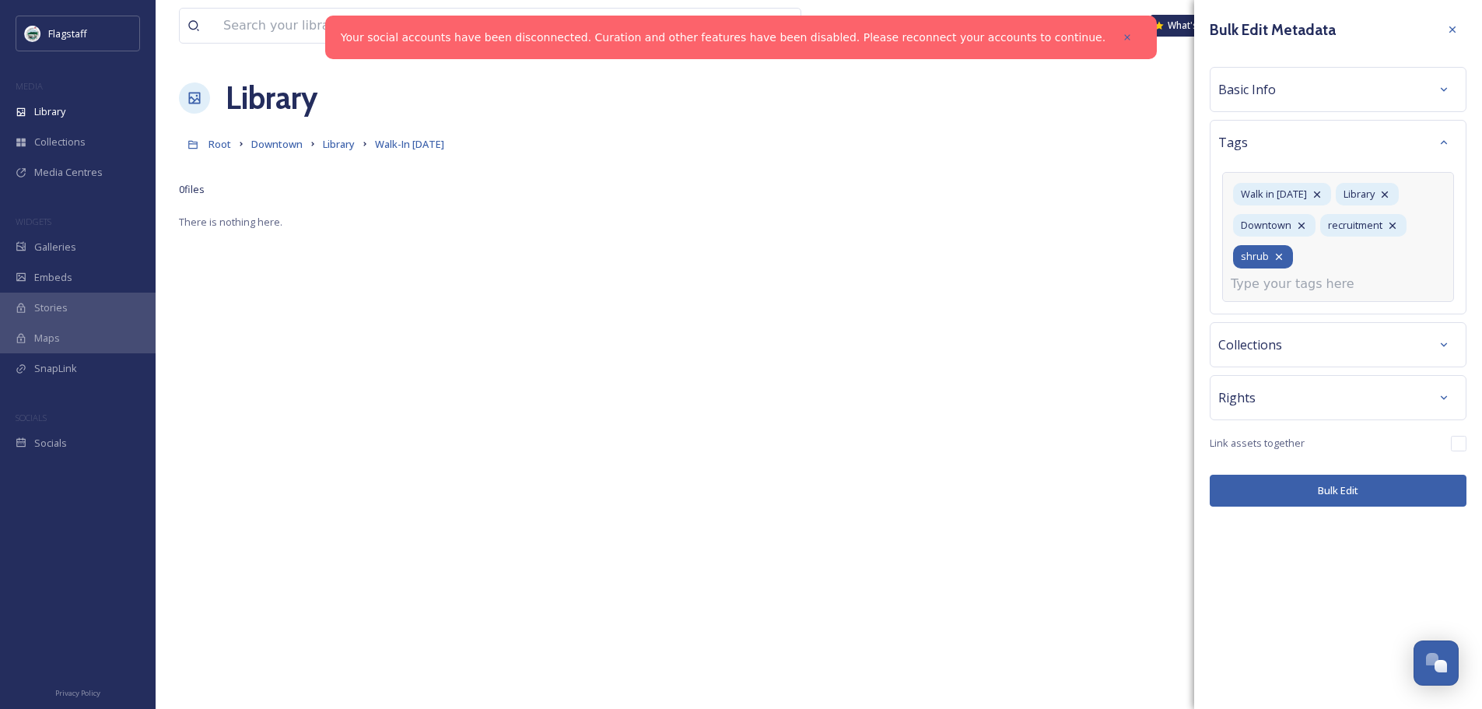
click at [1278, 255] on icon at bounding box center [1279, 257] width 12 height 12
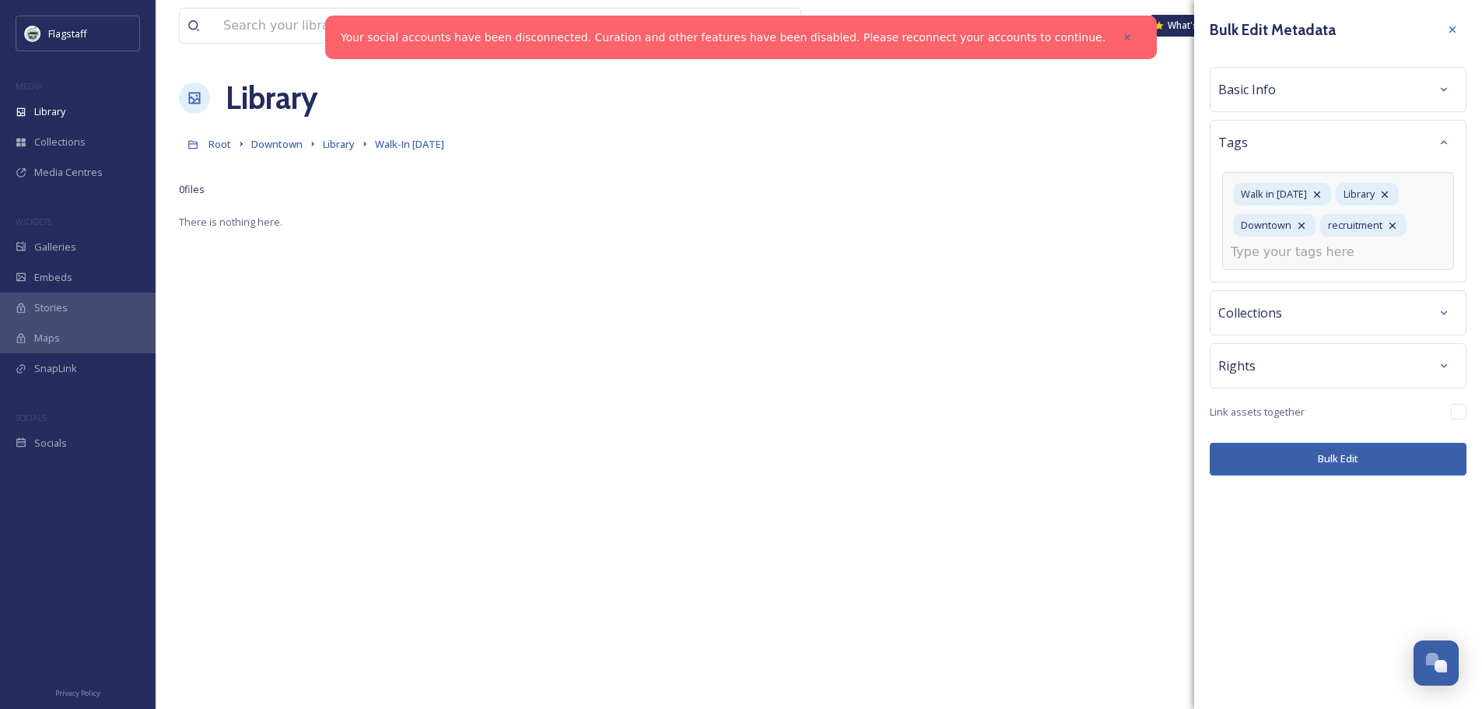
click at [1278, 255] on input at bounding box center [1309, 252] width 156 height 19
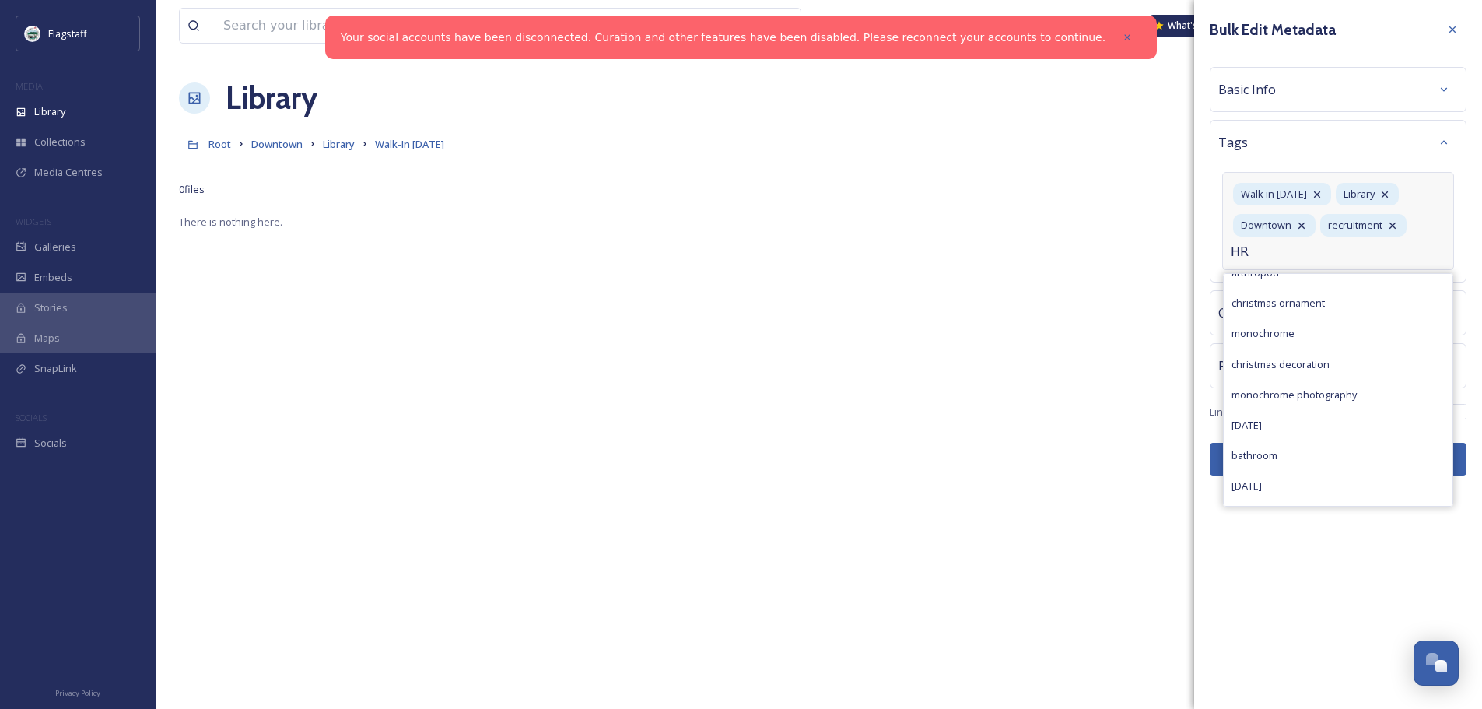
scroll to position [226, 0]
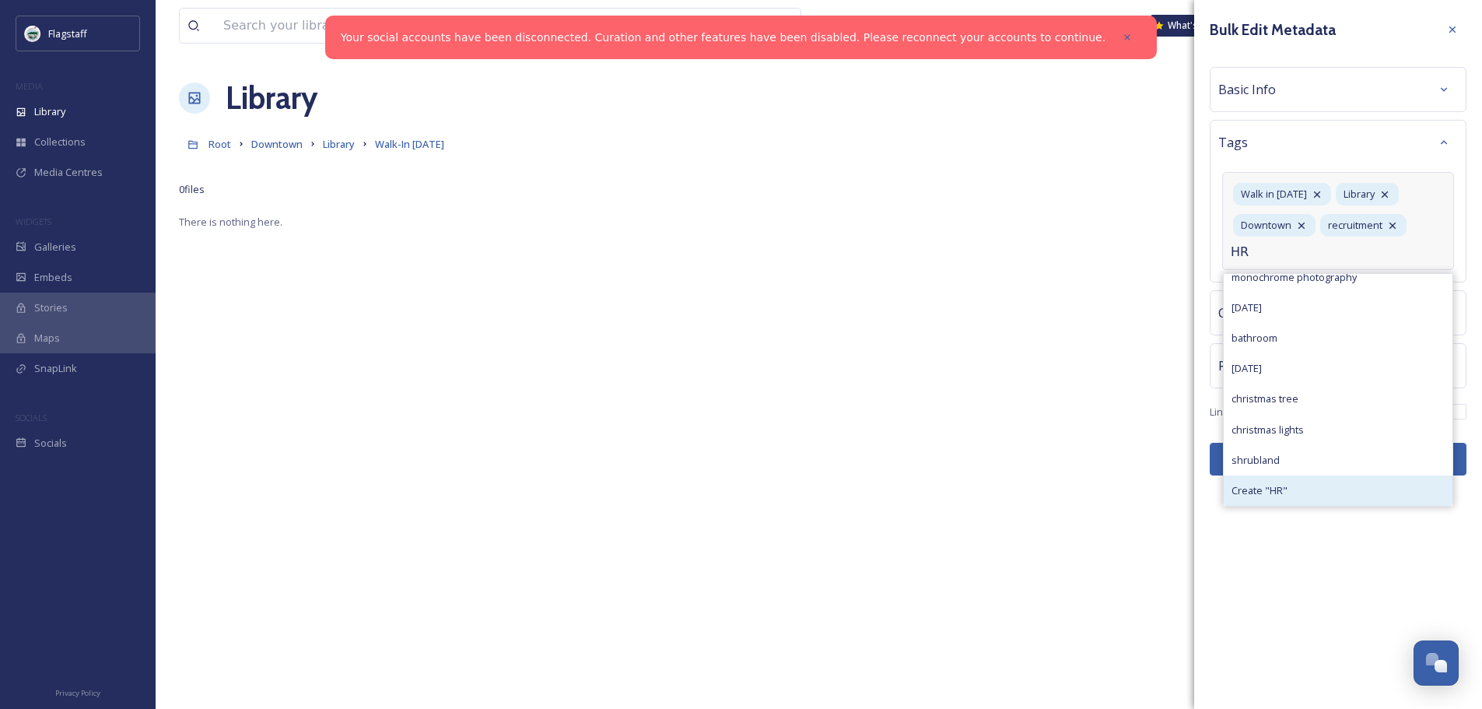
type input "HR"
click at [1287, 482] on div "Create " HR "" at bounding box center [1338, 490] width 229 height 30
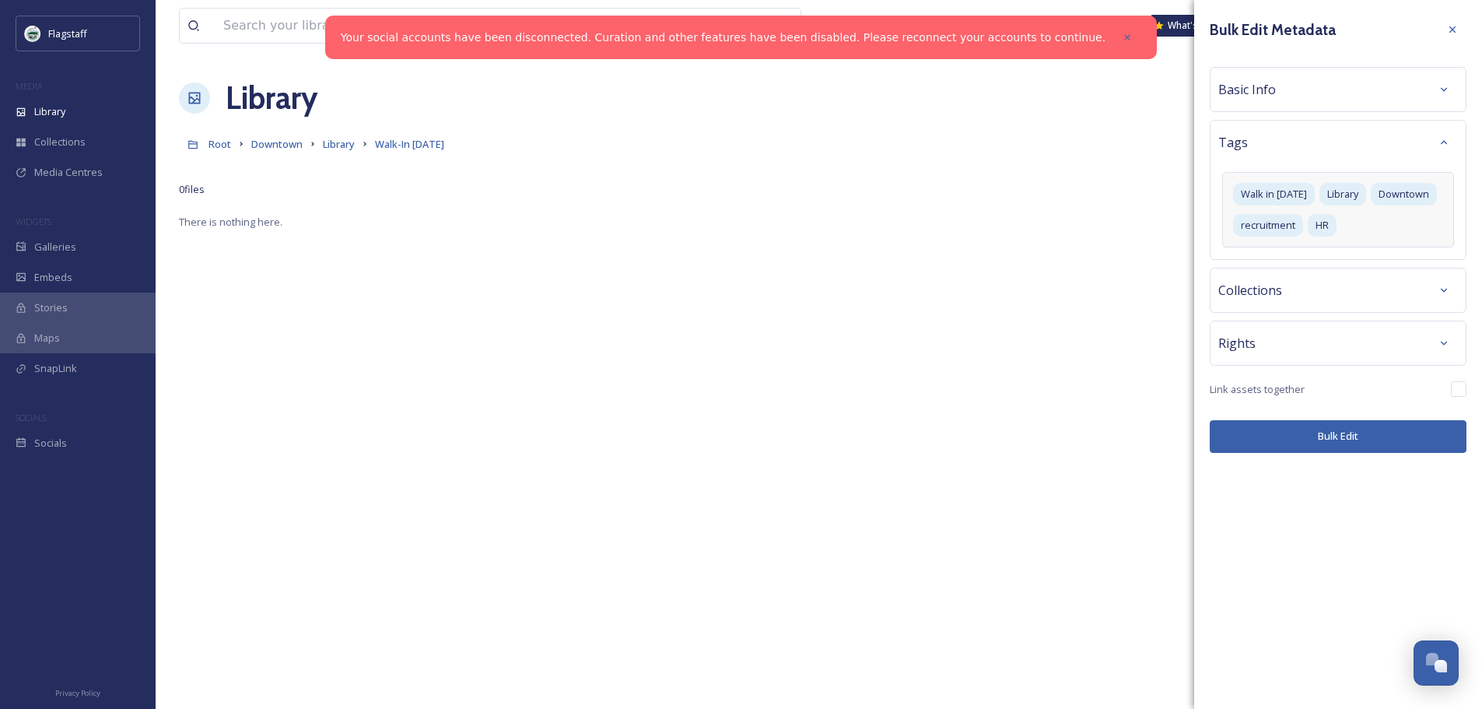
click at [1331, 467] on div "Bulk Edit Metadata Basic Info Tags Walk in [DATE] Library Downtown recruitment …" at bounding box center [1338, 234] width 288 height 468
click at [1349, 431] on button "Bulk Edit" at bounding box center [1338, 436] width 257 height 32
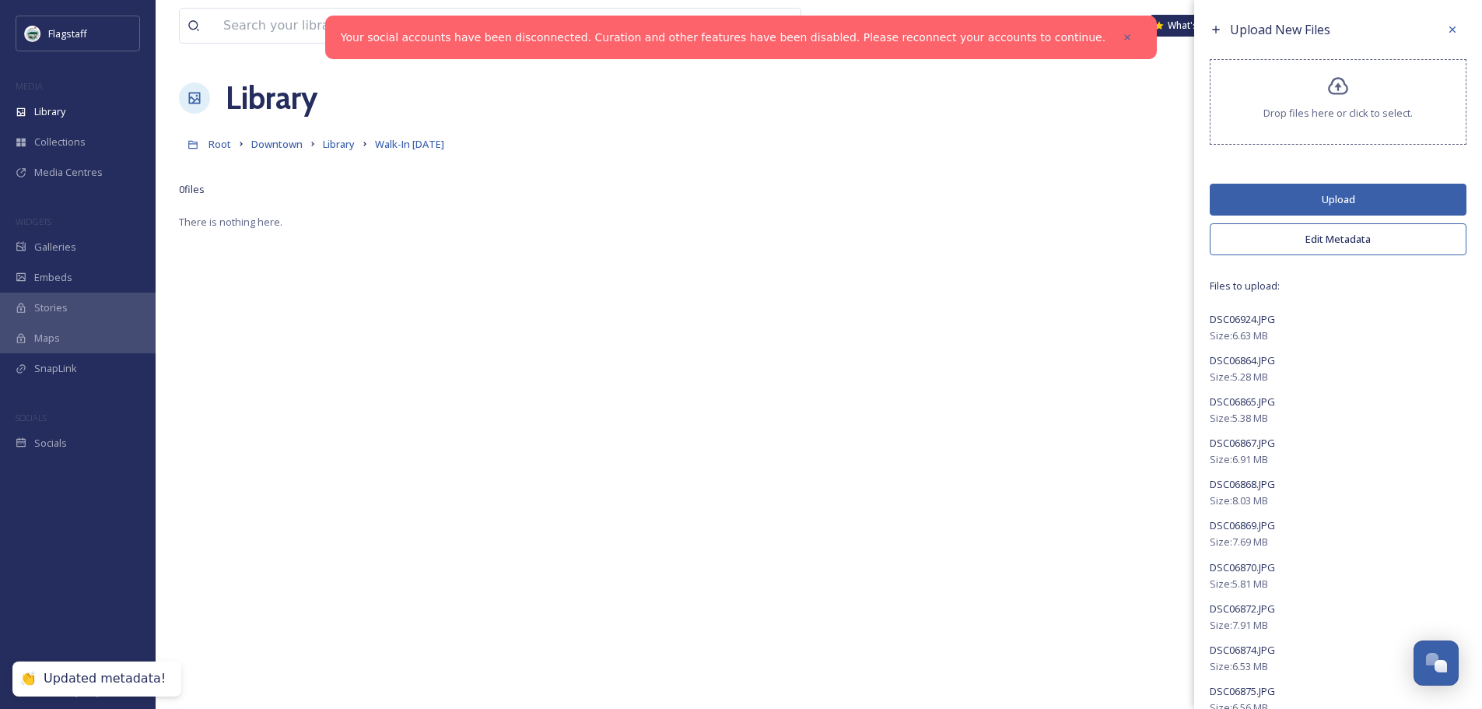
click at [1327, 191] on button "Upload" at bounding box center [1338, 200] width 257 height 32
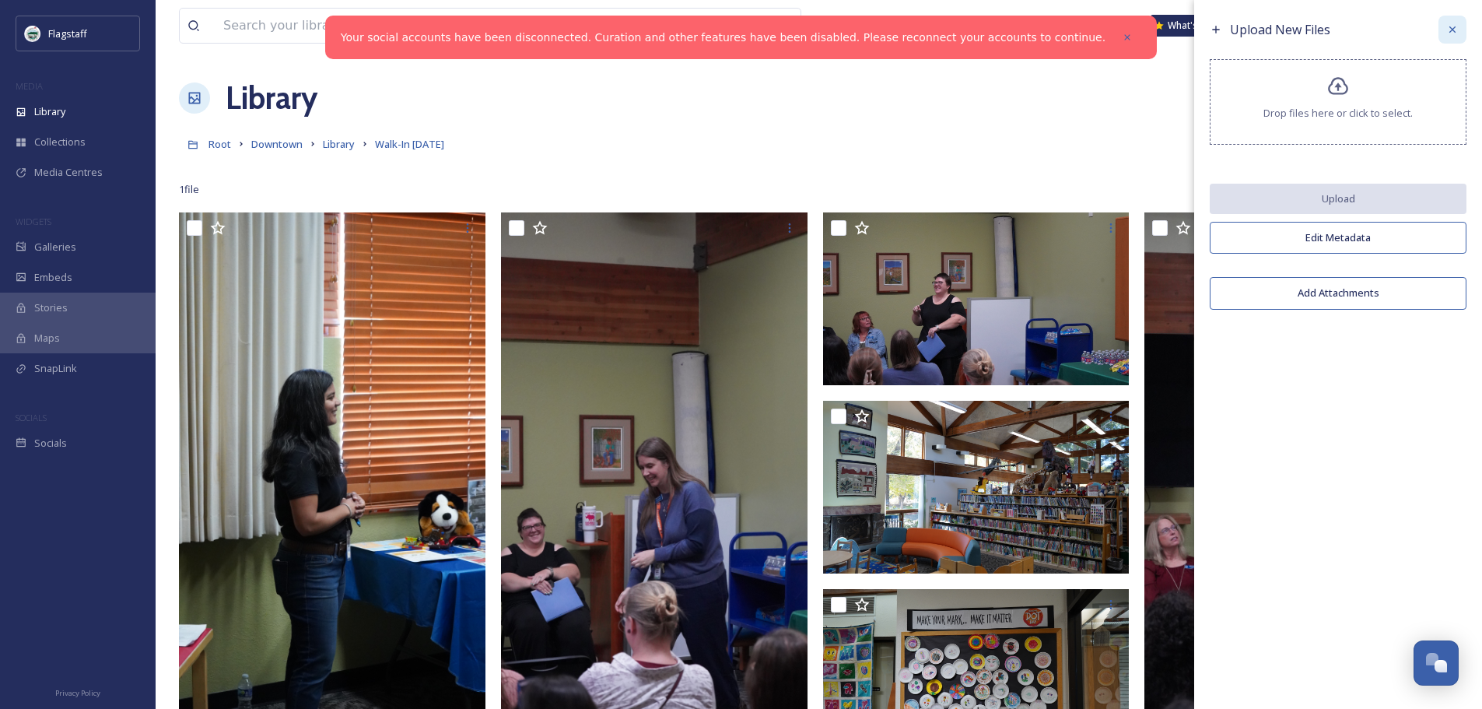
click at [1456, 24] on icon at bounding box center [1453, 29] width 12 height 12
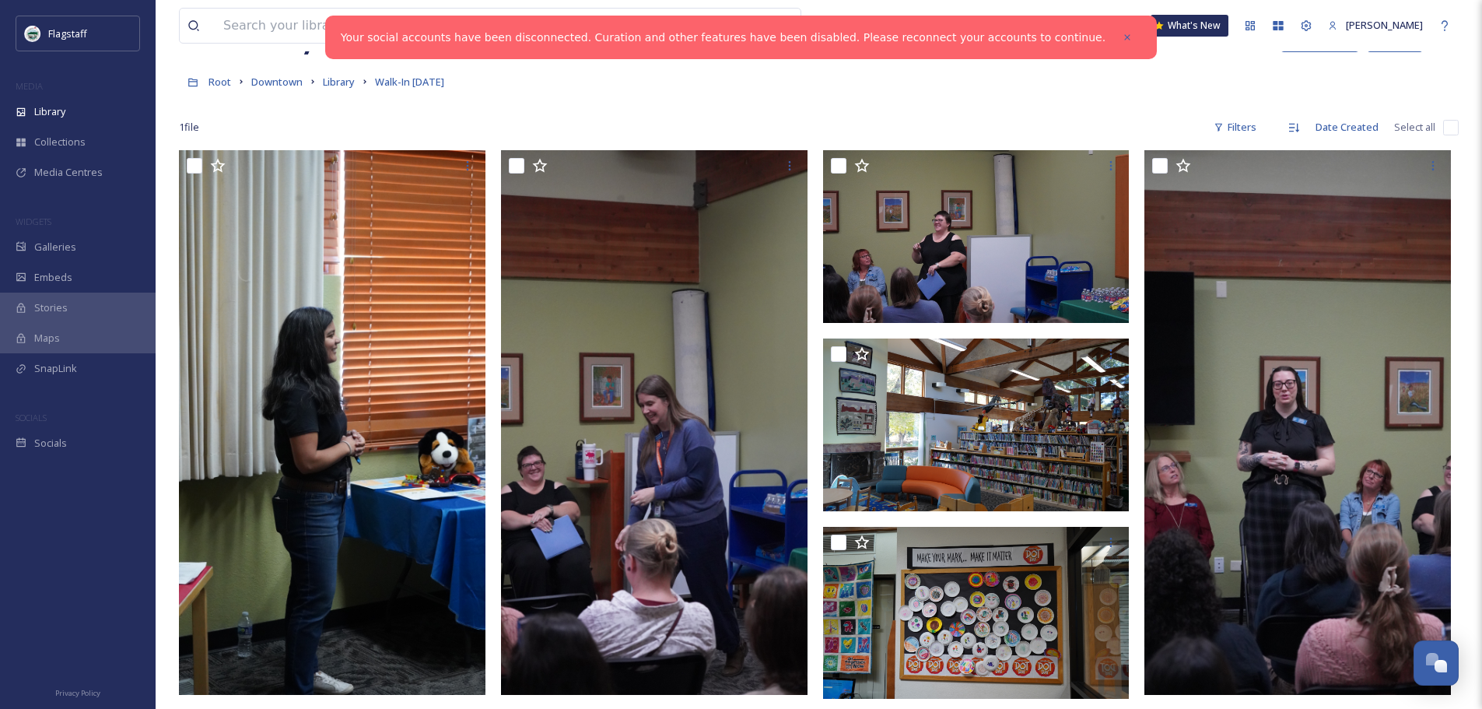
scroll to position [0, 0]
